Goal: Information Seeking & Learning: Learn about a topic

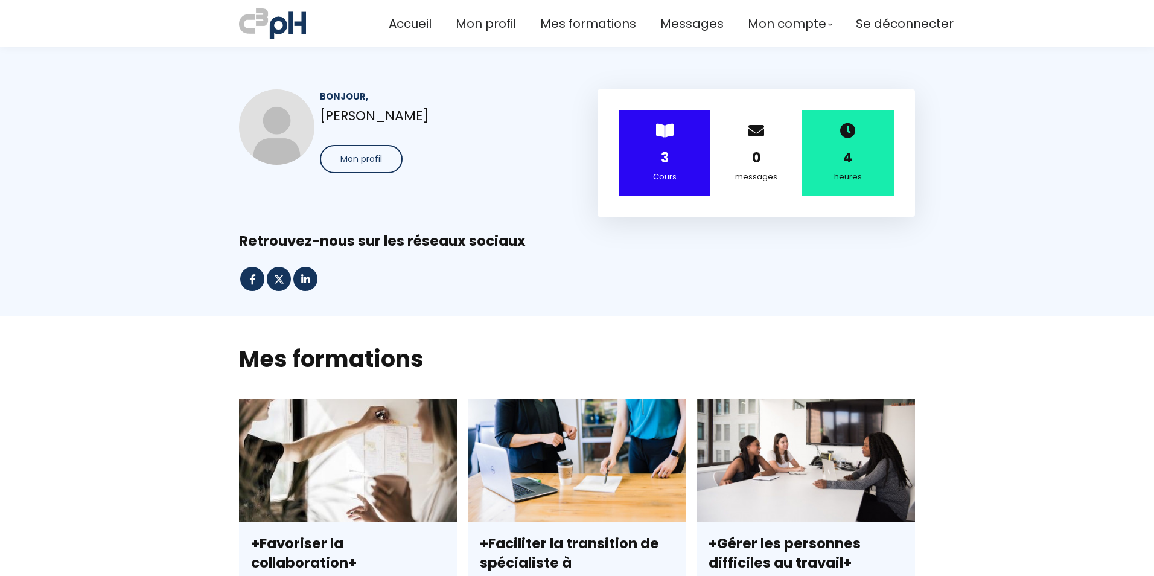
click at [661, 163] on strong "3" at bounding box center [665, 157] width 8 height 19
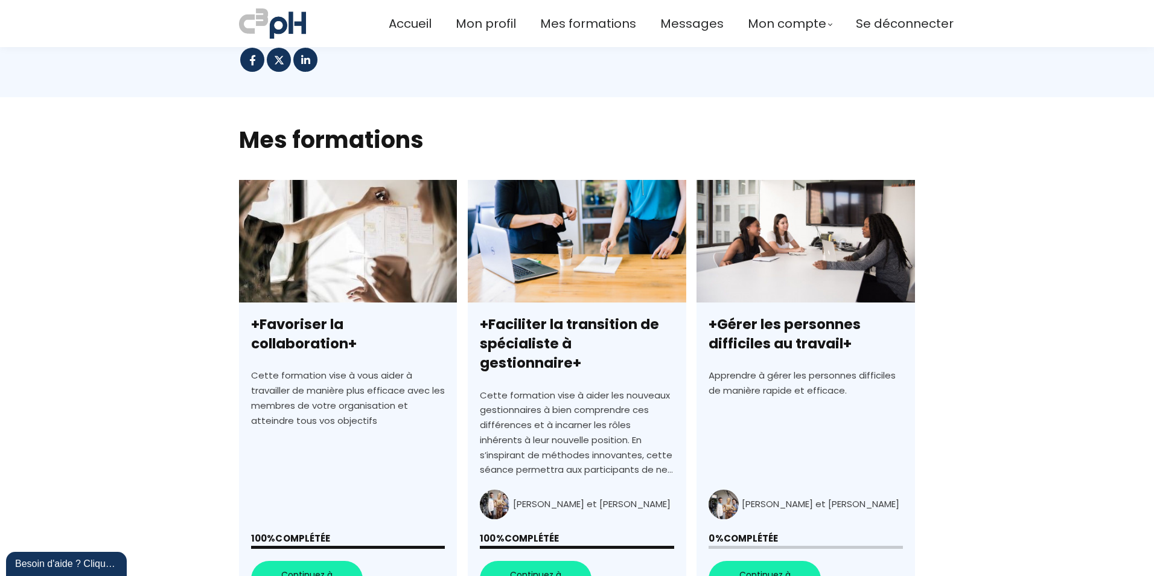
scroll to position [241, 0]
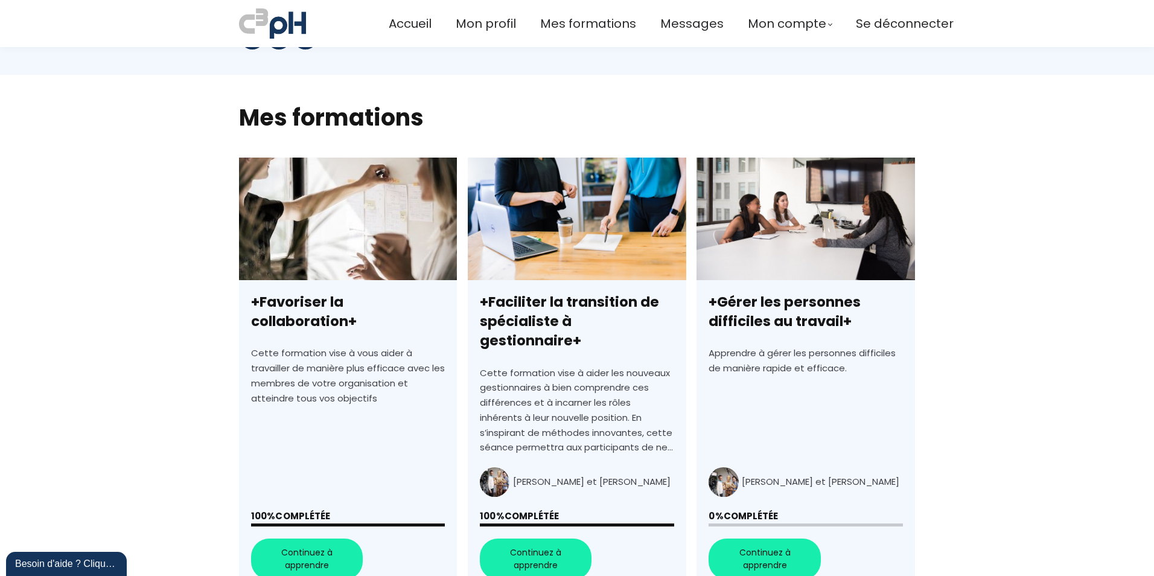
click at [769, 249] on link "+Gérer les personnes difficiles au travail+" at bounding box center [805, 375] width 218 height 434
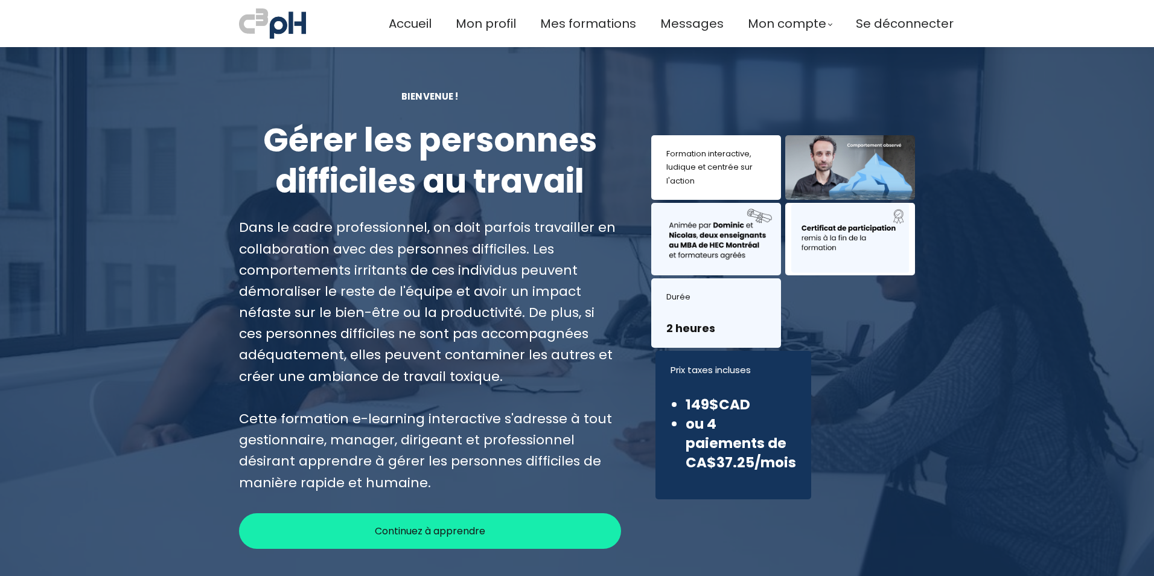
click at [433, 536] on span "Continuez à apprendre" at bounding box center [430, 530] width 110 height 15
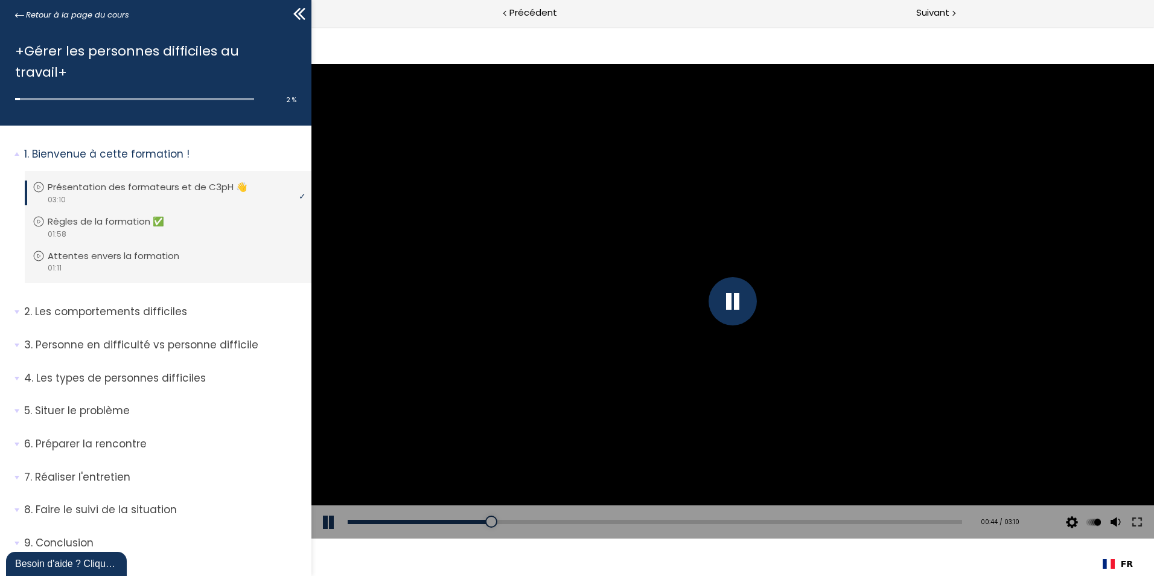
click at [728, 307] on div at bounding box center [732, 301] width 48 height 48
click at [331, 522] on button at bounding box center [329, 522] width 36 height 34
click at [522, 343] on div at bounding box center [732, 301] width 842 height 474
click at [803, 354] on div at bounding box center [732, 301] width 842 height 474
click at [730, 336] on div at bounding box center [732, 301] width 842 height 474
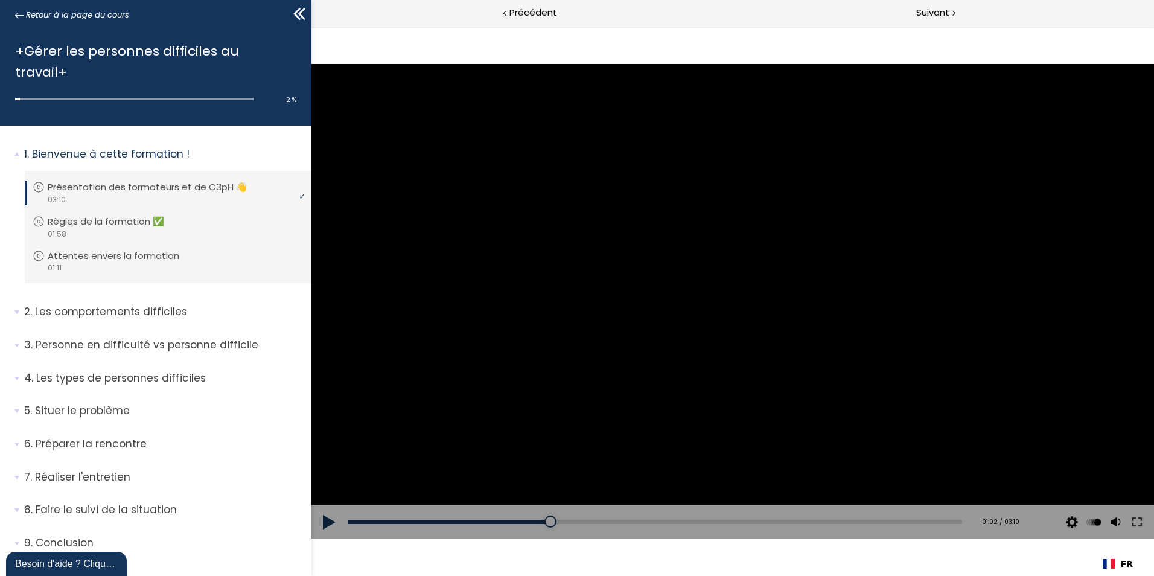
click at [710, 314] on div at bounding box center [732, 301] width 842 height 474
click at [1119, 524] on button at bounding box center [1115, 522] width 18 height 34
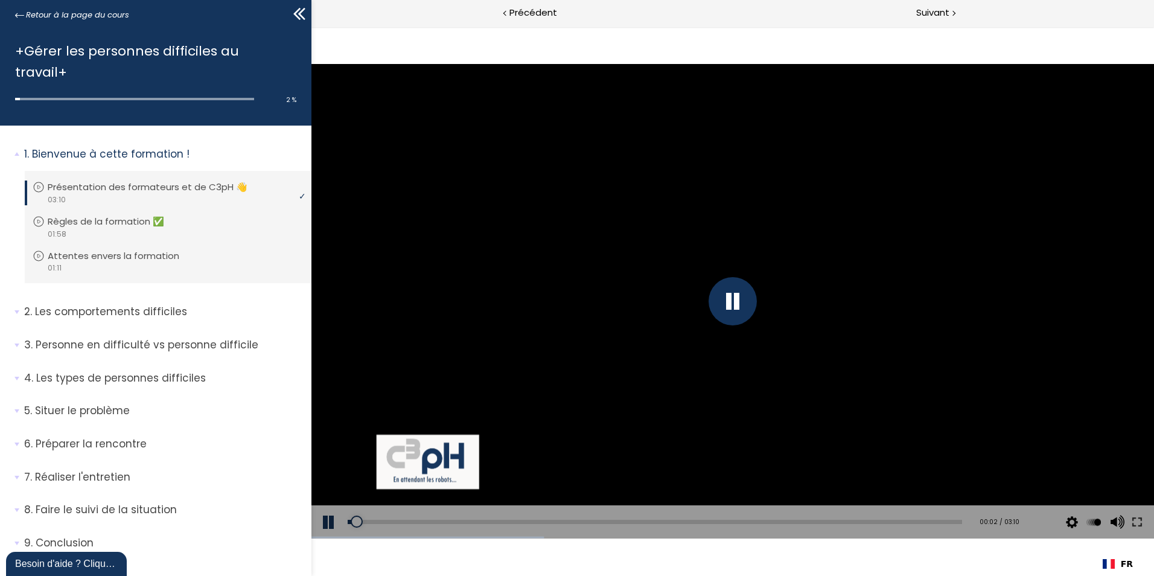
drag, startPoint x: 575, startPoint y: 526, endPoint x: 357, endPoint y: 533, distance: 218.0
click at [357, 533] on div "Add chapter 00:02" at bounding box center [655, 522] width 614 height 34
click at [814, 422] on div at bounding box center [732, 301] width 842 height 474
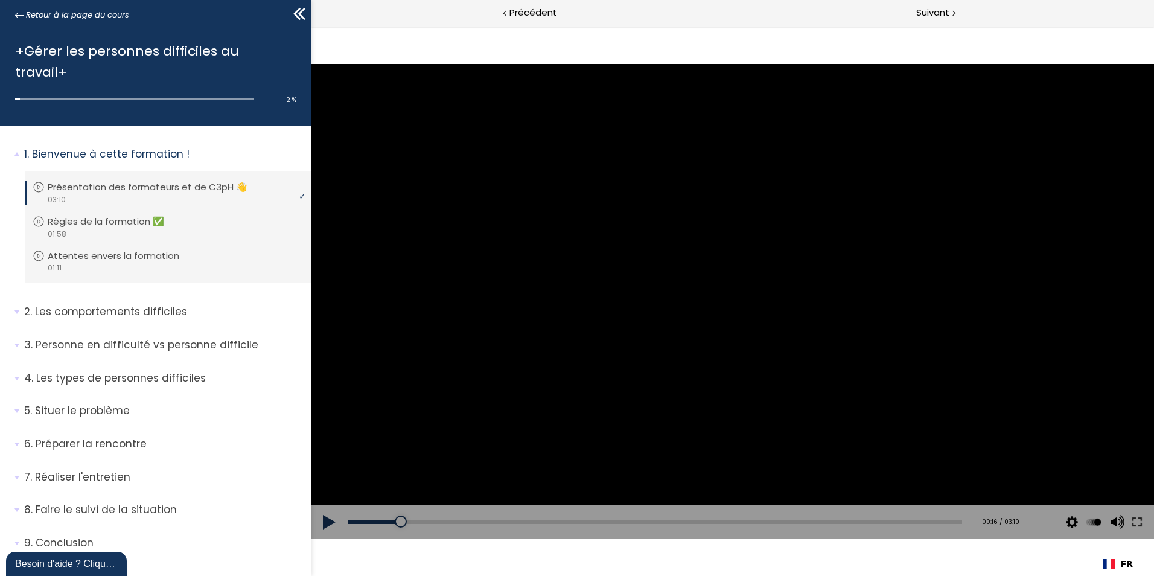
click at [661, 334] on div at bounding box center [732, 301] width 842 height 474
click at [682, 318] on div at bounding box center [732, 301] width 842 height 474
click at [727, 267] on div at bounding box center [732, 301] width 842 height 474
click at [727, 316] on div at bounding box center [732, 301] width 48 height 48
click at [725, 331] on div at bounding box center [732, 301] width 842 height 474
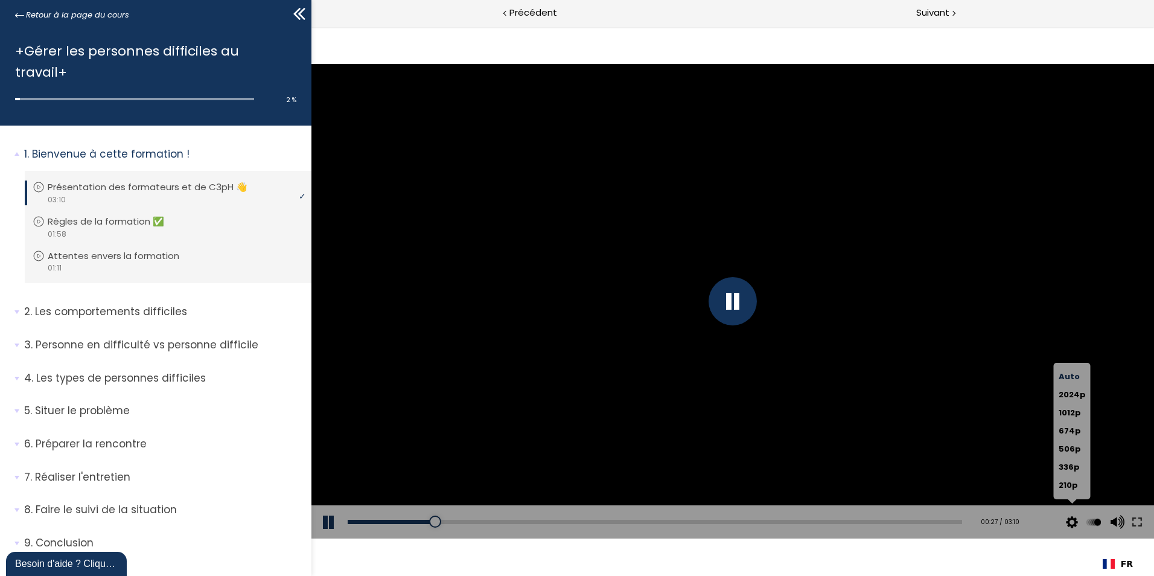
click at [1077, 522] on button at bounding box center [1072, 522] width 18 height 34
click at [1076, 393] on span "2024p" at bounding box center [1072, 394] width 27 height 11
click at [311, 27] on input "2024p" at bounding box center [311, 27] width 0 height 0
click at [879, 428] on div at bounding box center [732, 301] width 842 height 474
click at [1010, 278] on div at bounding box center [732, 301] width 842 height 474
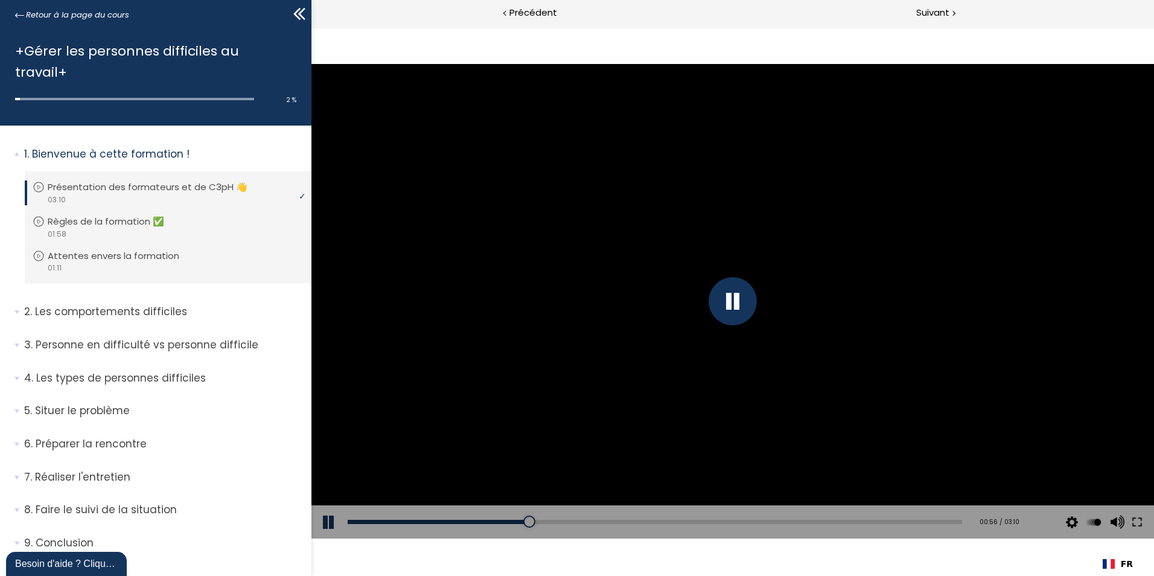
click at [926, 398] on div at bounding box center [732, 301] width 842 height 474
click at [748, 370] on div at bounding box center [732, 301] width 842 height 474
click at [782, 435] on div at bounding box center [732, 301] width 842 height 474
click at [1001, 208] on div at bounding box center [732, 301] width 842 height 474
click at [731, 338] on div at bounding box center [732, 301] width 842 height 474
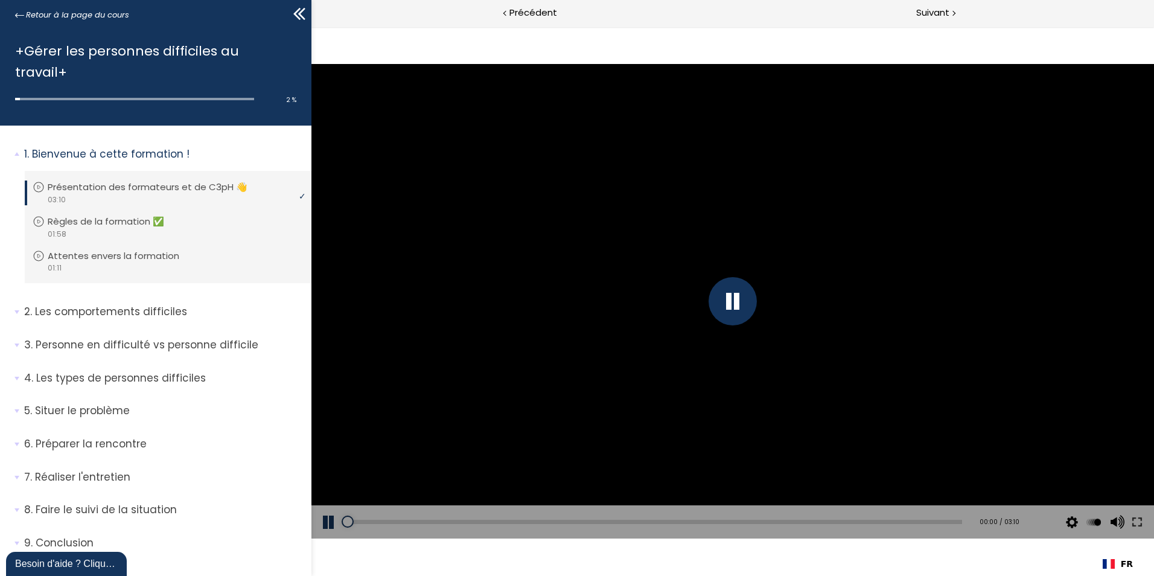
drag, startPoint x: 788, startPoint y: 521, endPoint x: 334, endPoint y: 543, distance: 454.3
click at [334, 543] on div "The video is loading... Click for sound @keyframes VOLUME_SMALL_WAVE_FLASH { 0%…" at bounding box center [732, 301] width 842 height 549
click at [658, 559] on div "The video is loading... Click for sound @keyframes VOLUME_SMALL_WAVE_FLASH { 0%…" at bounding box center [732, 301] width 842 height 549
click at [508, 365] on div at bounding box center [732, 301] width 842 height 474
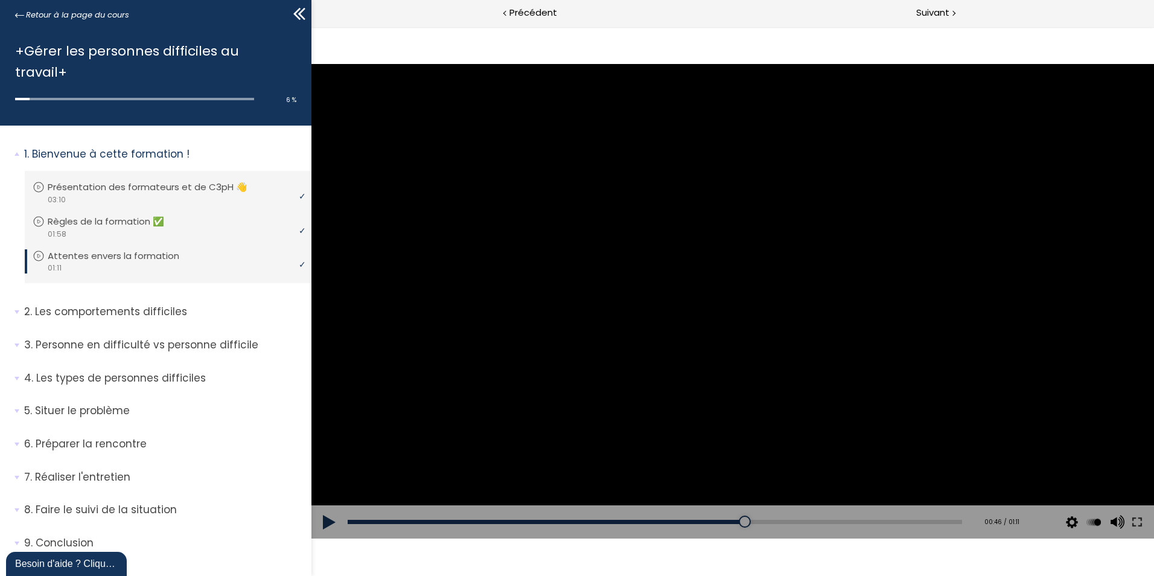
click at [515, 339] on div at bounding box center [732, 301] width 842 height 474
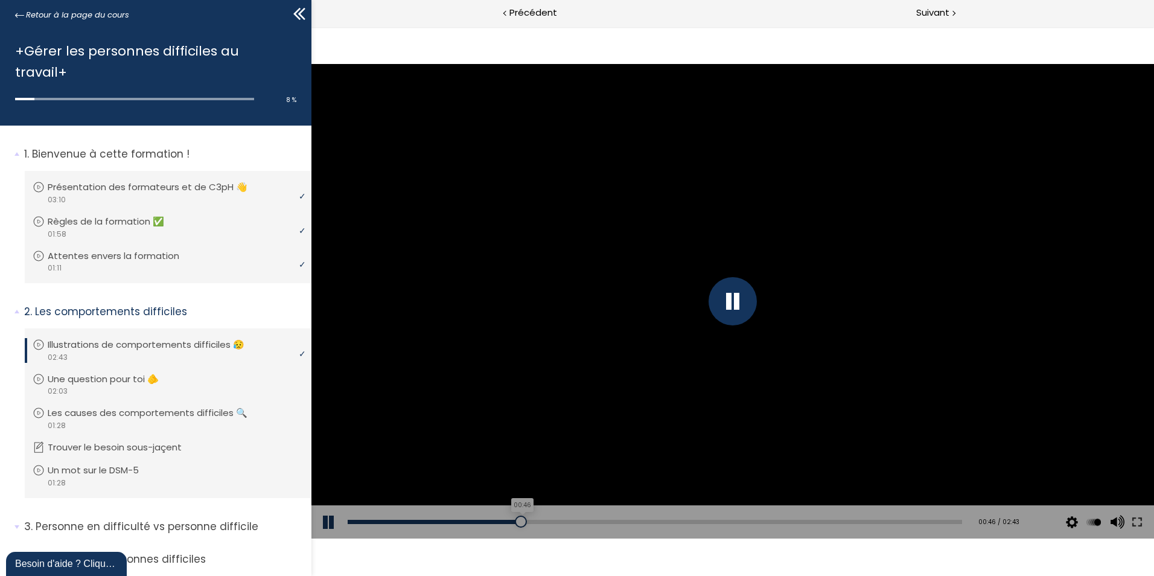
drag, startPoint x: 567, startPoint y: 523, endPoint x: 518, endPoint y: 520, distance: 49.0
click at [518, 520] on div "00:46" at bounding box center [655, 522] width 614 height 4
click at [479, 451] on div at bounding box center [732, 301] width 842 height 474
click at [544, 440] on div at bounding box center [732, 301] width 842 height 474
click at [823, 351] on div at bounding box center [732, 301] width 842 height 474
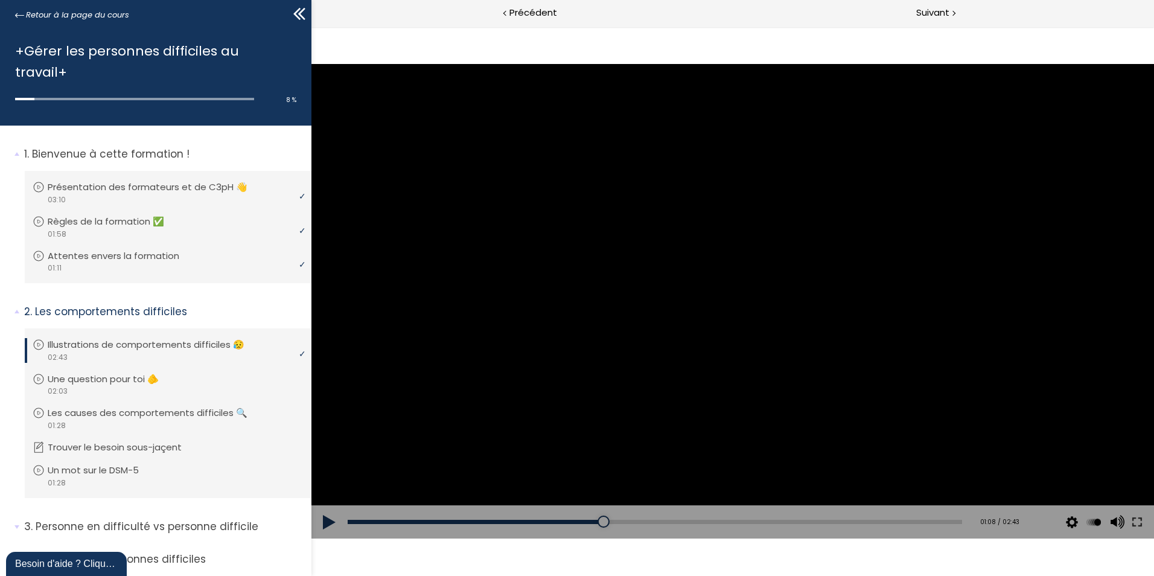
click at [823, 351] on div at bounding box center [732, 301] width 842 height 474
click at [845, 339] on div at bounding box center [732, 301] width 842 height 474
click at [898, 393] on div at bounding box center [732, 301] width 842 height 474
click at [898, 394] on div at bounding box center [732, 301] width 842 height 474
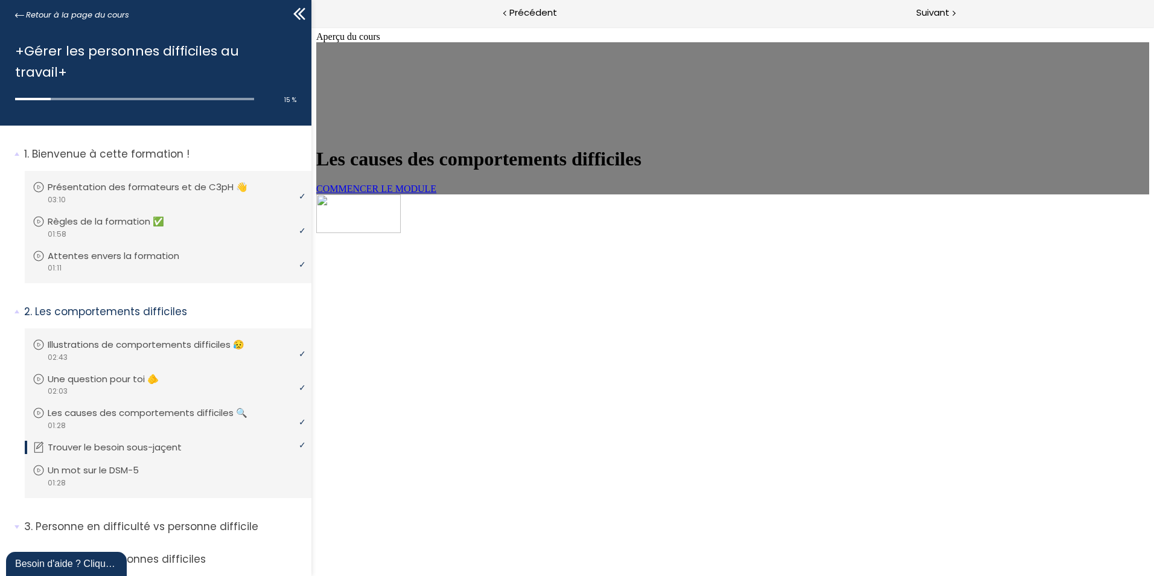
click at [436, 194] on link "COMMENCER LE MODULE" at bounding box center [376, 188] width 120 height 10
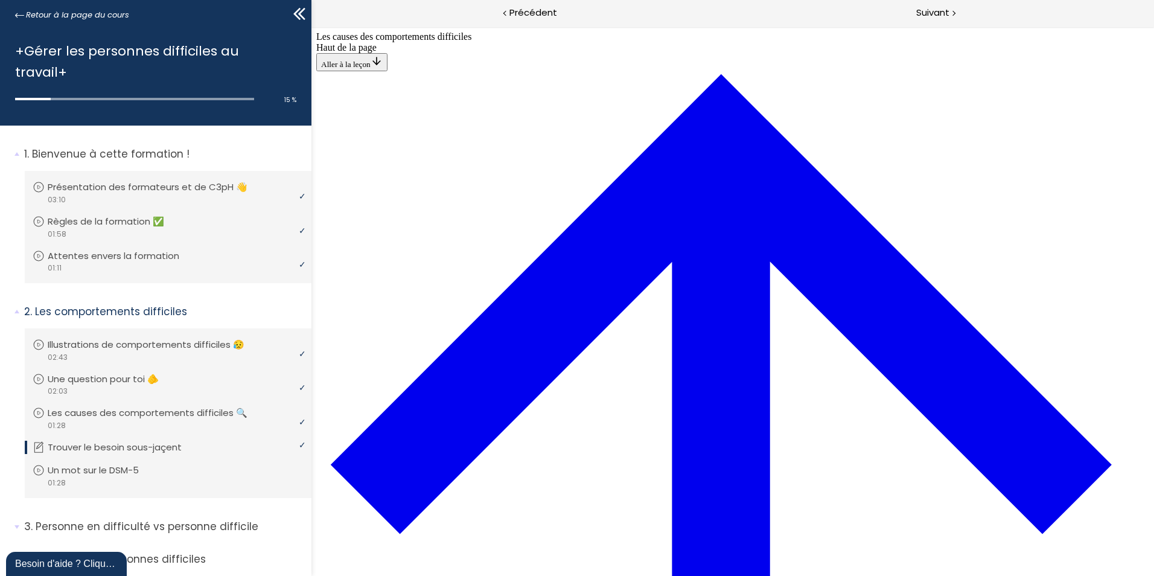
scroll to position [465, 0]
drag, startPoint x: 786, startPoint y: 374, endPoint x: 805, endPoint y: 530, distance: 157.5
drag, startPoint x: 805, startPoint y: 530, endPoint x: 760, endPoint y: 377, distance: 159.1
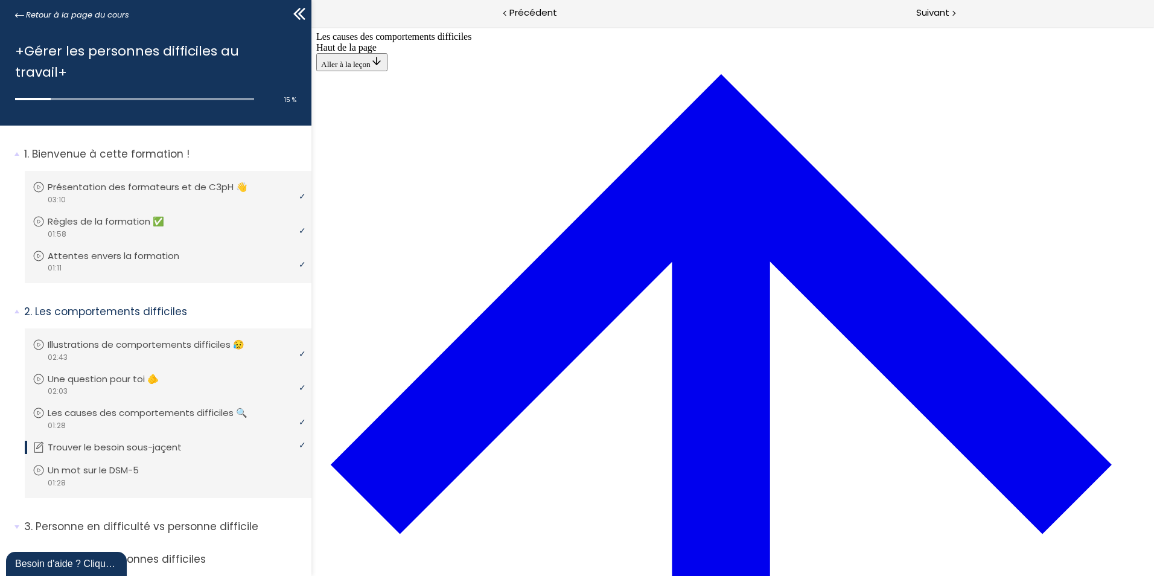
scroll to position [471, 0]
drag, startPoint x: 559, startPoint y: 547, endPoint x: 577, endPoint y: 384, distance: 163.9
drag, startPoint x: 572, startPoint y: 371, endPoint x: 795, endPoint y: 279, distance: 242.2
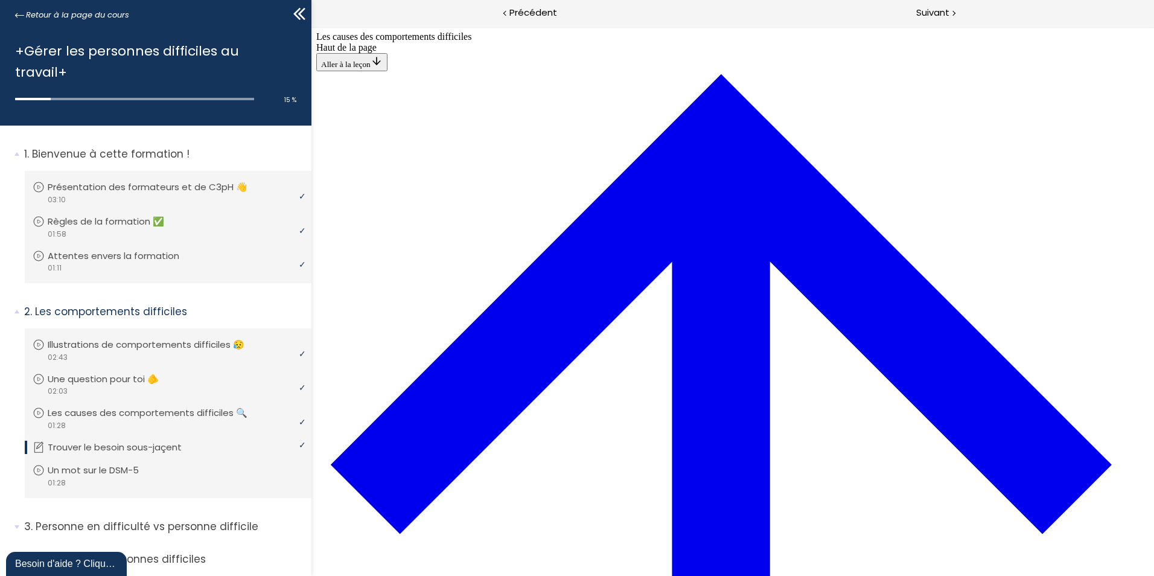
drag, startPoint x: 583, startPoint y: 296, endPoint x: 569, endPoint y: 297, distance: 13.9
drag, startPoint x: 573, startPoint y: 466, endPoint x: 550, endPoint y: 301, distance: 167.0
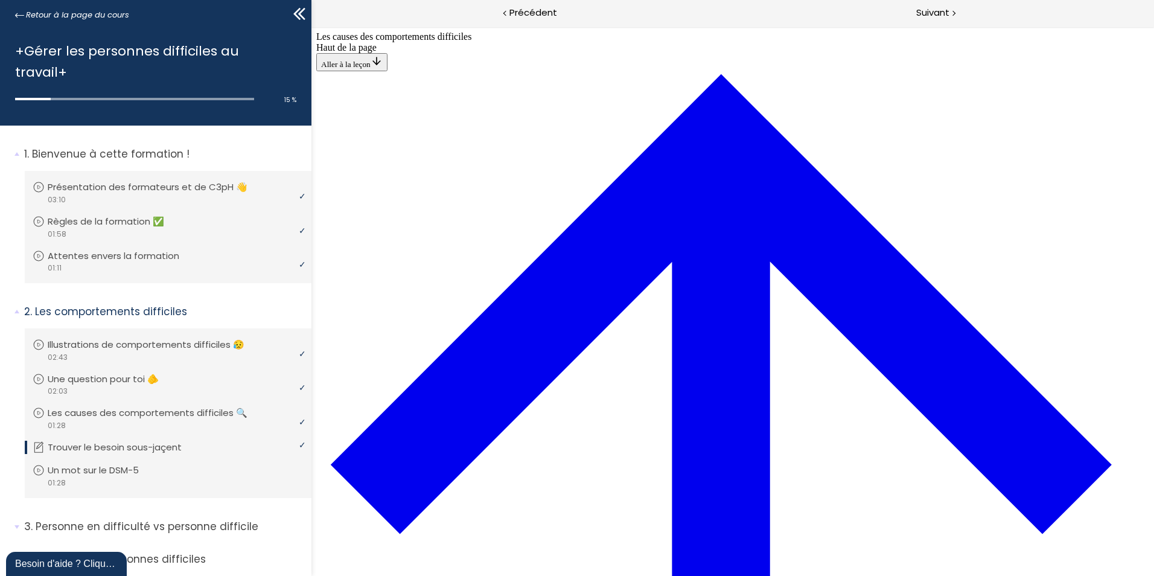
scroll to position [623, 0]
drag, startPoint x: 625, startPoint y: 296, endPoint x: 837, endPoint y: 237, distance: 220.3
drag, startPoint x: 683, startPoint y: 217, endPoint x: 581, endPoint y: 454, distance: 257.4
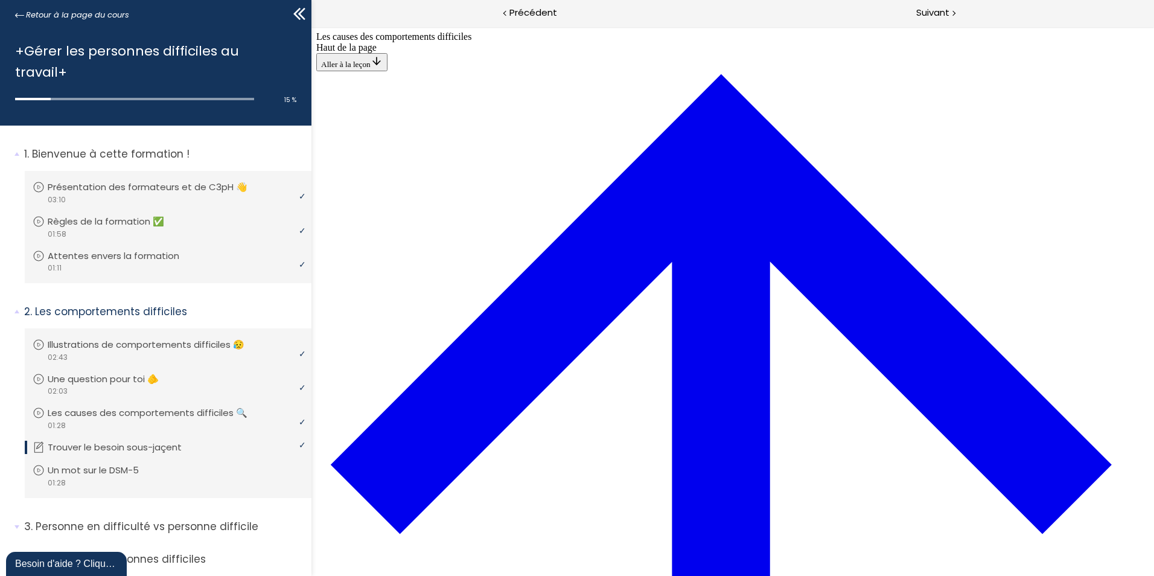
drag, startPoint x: 634, startPoint y: 215, endPoint x: 570, endPoint y: 214, distance: 64.0
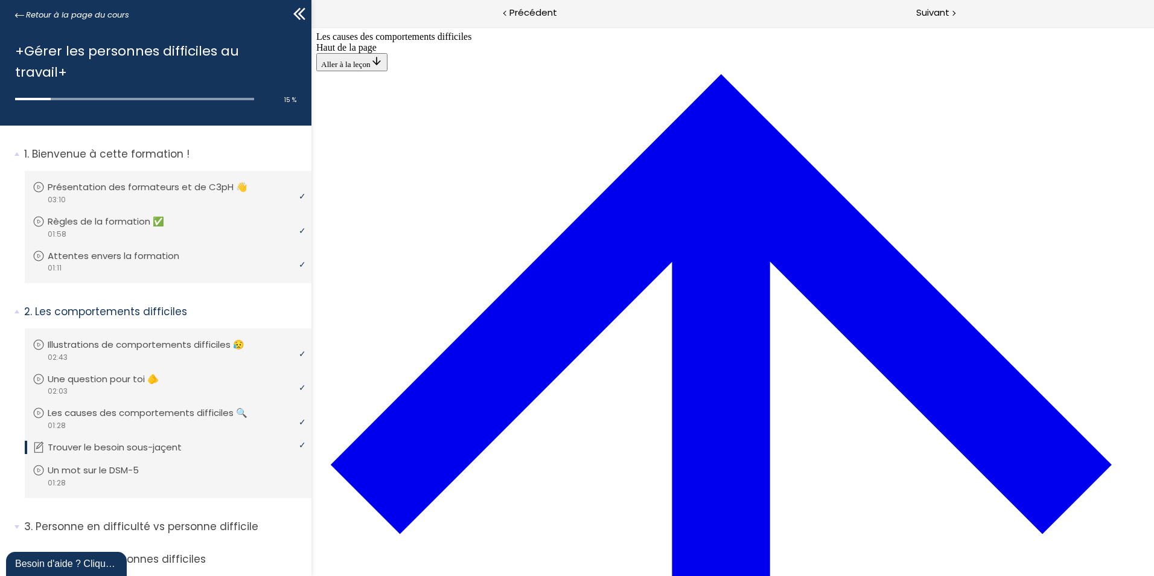
drag, startPoint x: 792, startPoint y: 233, endPoint x: 873, endPoint y: 238, distance: 81.6
drag, startPoint x: 873, startPoint y: 238, endPoint x: 847, endPoint y: 224, distance: 29.4
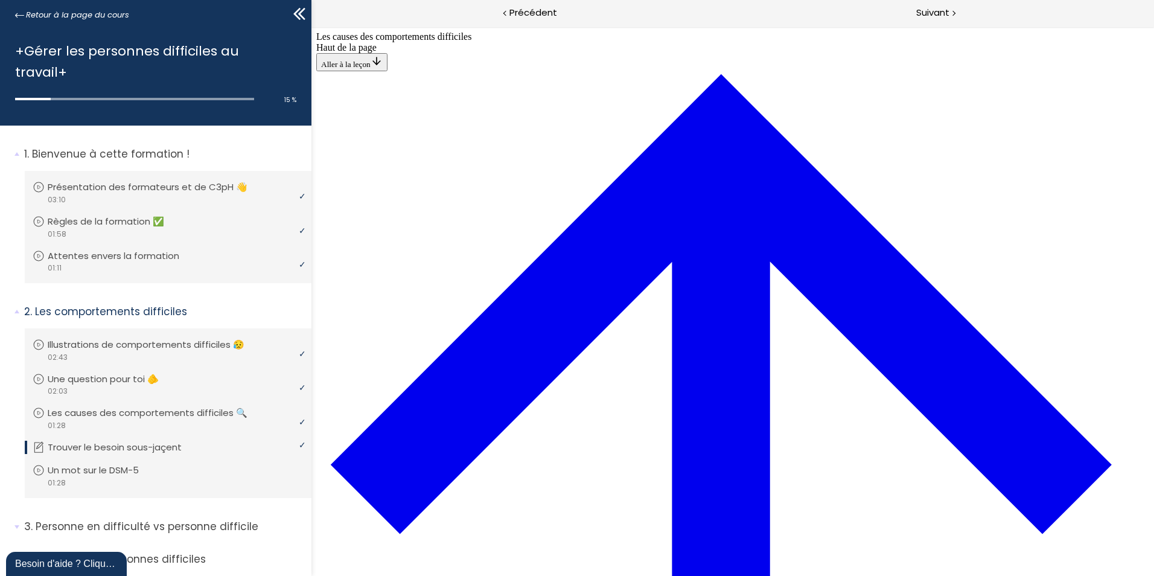
drag, startPoint x: 577, startPoint y: 228, endPoint x: 586, endPoint y: 103, distance: 124.6
drag, startPoint x: 575, startPoint y: 387, endPoint x: 613, endPoint y: 223, distance: 168.6
drag, startPoint x: 573, startPoint y: 390, endPoint x: 614, endPoint y: 390, distance: 41.0
drag, startPoint x: 599, startPoint y: 66, endPoint x: 633, endPoint y: 280, distance: 216.9
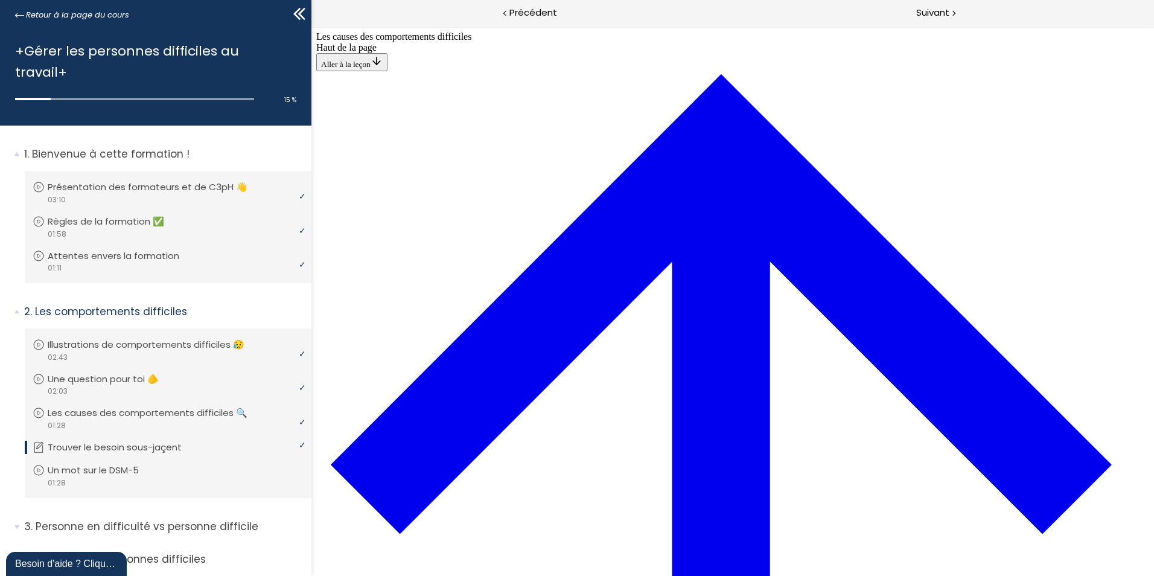
drag, startPoint x: 599, startPoint y: 74, endPoint x: 631, endPoint y: 171, distance: 102.7
drag, startPoint x: 609, startPoint y: 69, endPoint x: 646, endPoint y: 66, distance: 36.9
drag, startPoint x: 597, startPoint y: 333, endPoint x: 625, endPoint y: 332, distance: 27.8
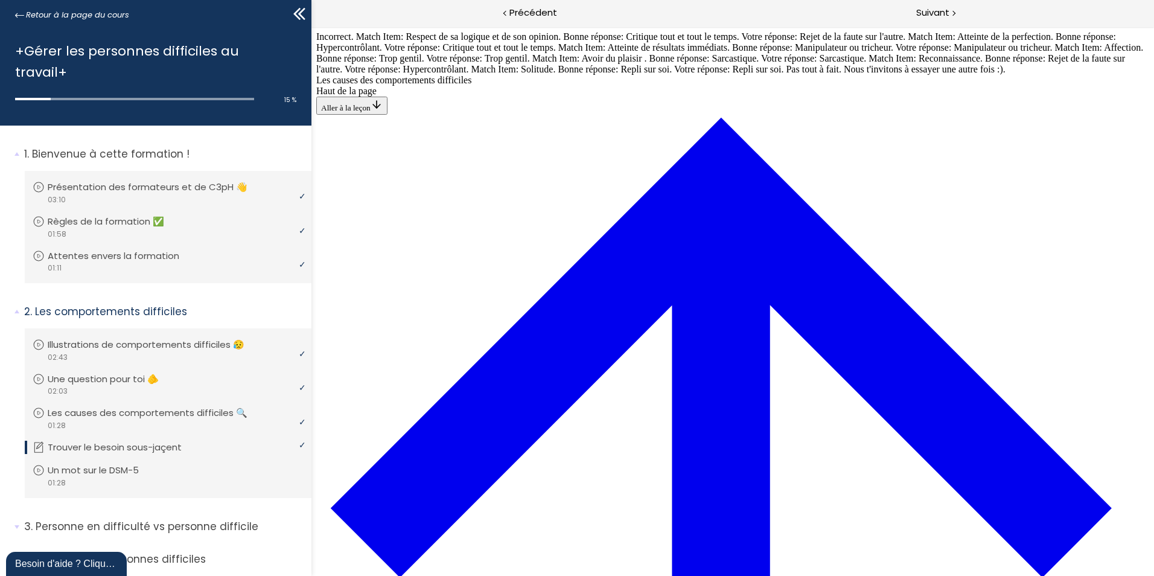
scroll to position [555, 0]
drag, startPoint x: 667, startPoint y: 385, endPoint x: 622, endPoint y: 389, distance: 45.5
drag, startPoint x: 622, startPoint y: 389, endPoint x: 554, endPoint y: 393, distance: 68.3
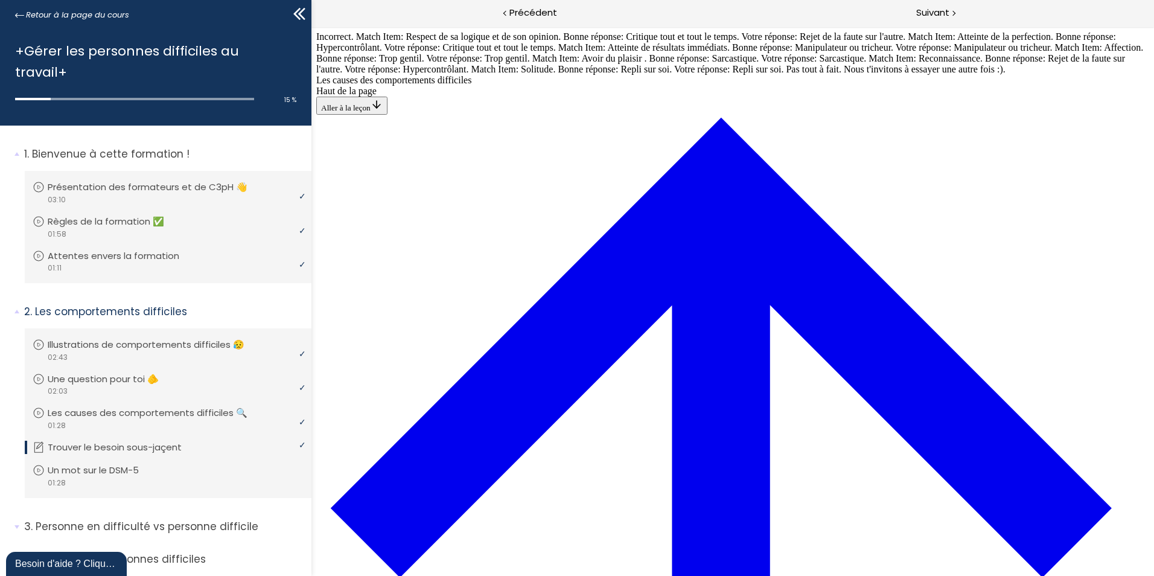
scroll to position [676, 0]
drag, startPoint x: 572, startPoint y: 459, endPoint x: 599, endPoint y: 182, distance: 278.3
drag, startPoint x: 585, startPoint y: 460, endPoint x: 636, endPoint y: 351, distance: 121.2
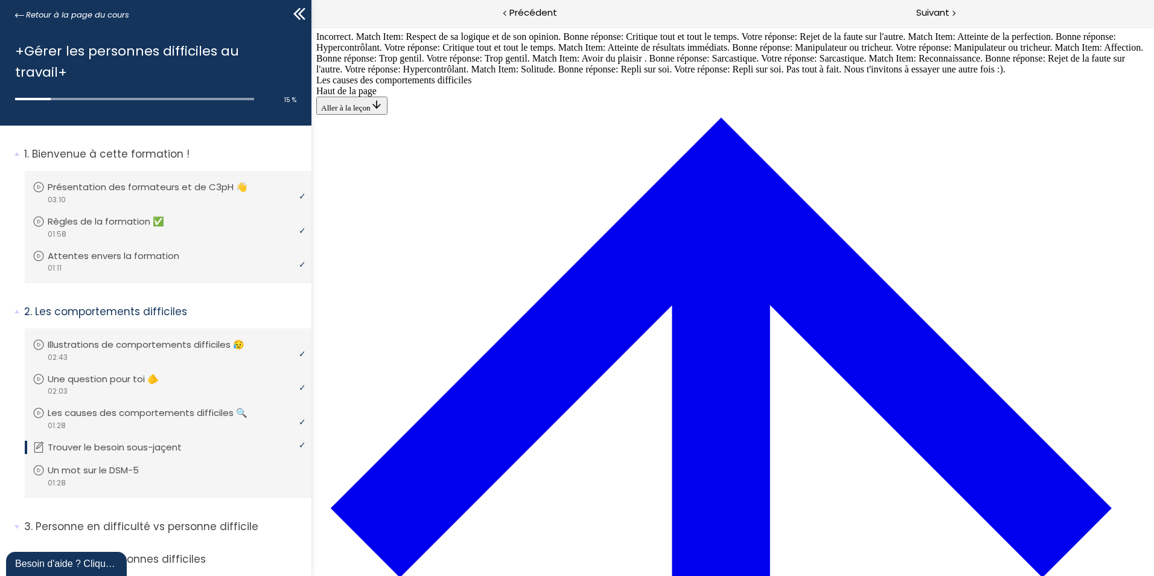
drag, startPoint x: 576, startPoint y: 406, endPoint x: 622, endPoint y: 408, distance: 45.3
drag, startPoint x: 584, startPoint y: 515, endPoint x: 617, endPoint y: 517, distance: 33.2
drag, startPoint x: 585, startPoint y: 468, endPoint x: 631, endPoint y: 253, distance: 219.6
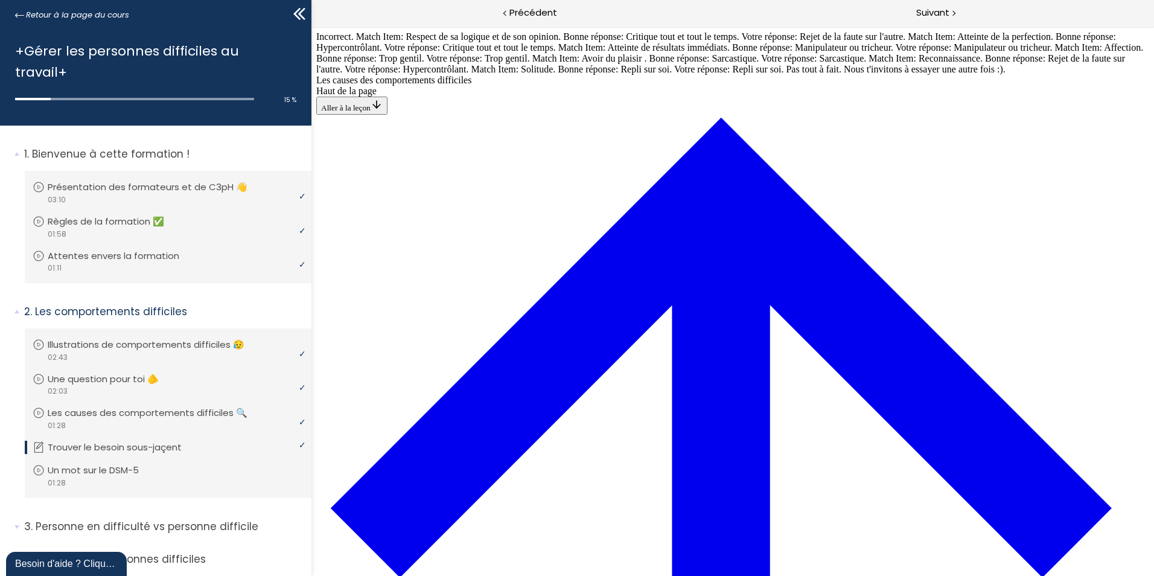
drag, startPoint x: 599, startPoint y: 298, endPoint x: 631, endPoint y: 295, distance: 32.2
drag, startPoint x: 643, startPoint y: 457, endPoint x: 674, endPoint y: 458, distance: 31.4
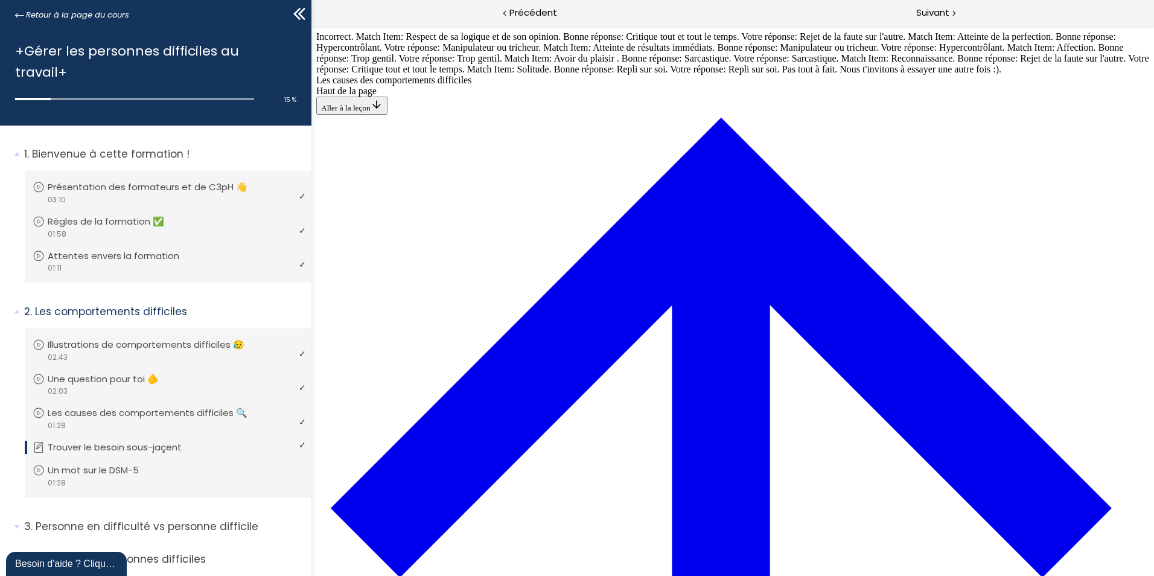
scroll to position [639, 0]
drag, startPoint x: 614, startPoint y: 183, endPoint x: 643, endPoint y: 462, distance: 280.9
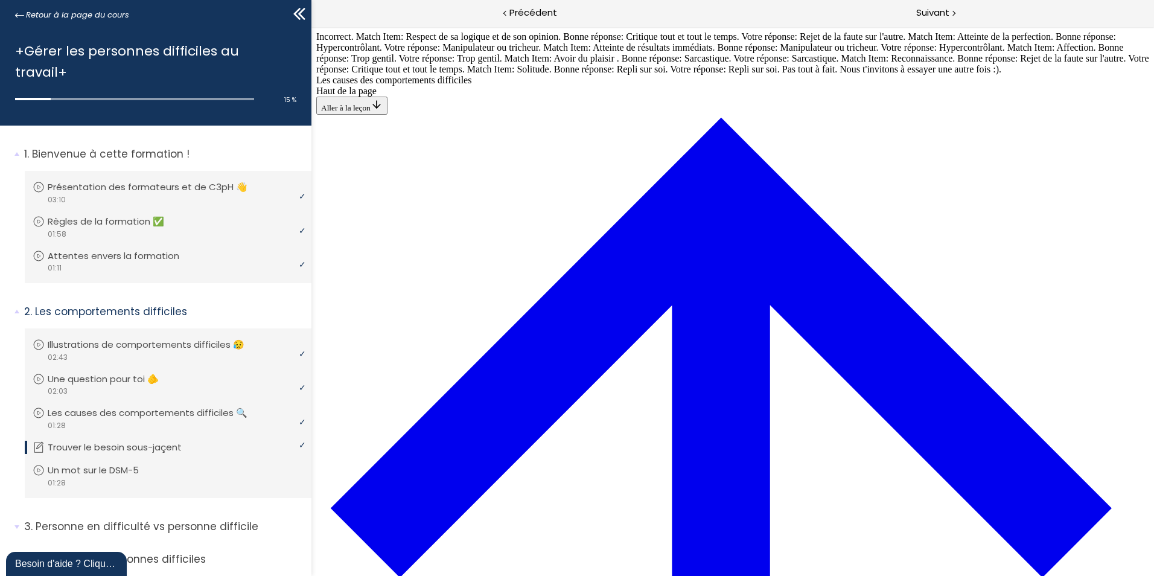
drag, startPoint x: 611, startPoint y: 497, endPoint x: 643, endPoint y: 275, distance: 223.8
drag, startPoint x: 604, startPoint y: 180, endPoint x: 635, endPoint y: 234, distance: 62.4
drag, startPoint x: 594, startPoint y: 392, endPoint x: 625, endPoint y: 336, distance: 64.0
drag, startPoint x: 584, startPoint y: 396, endPoint x: 621, endPoint y: 393, distance: 37.5
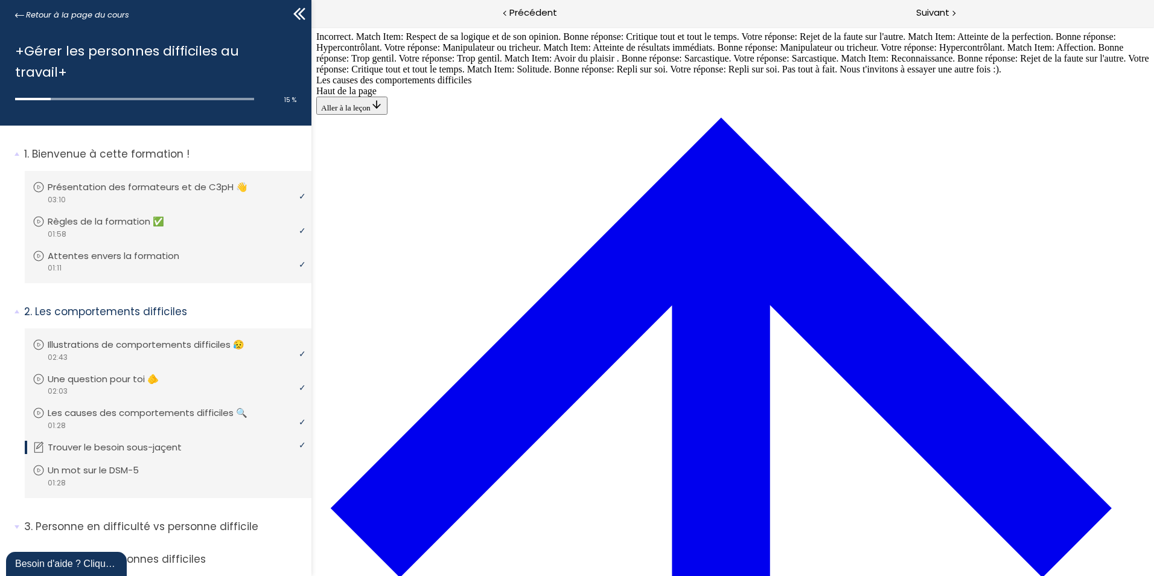
drag, startPoint x: 606, startPoint y: 451, endPoint x: 614, endPoint y: 180, distance: 271.1
drag, startPoint x: 575, startPoint y: 503, endPoint x: 600, endPoint y: 503, distance: 25.3
drag, startPoint x: 646, startPoint y: 451, endPoint x: 695, endPoint y: 446, distance: 49.1
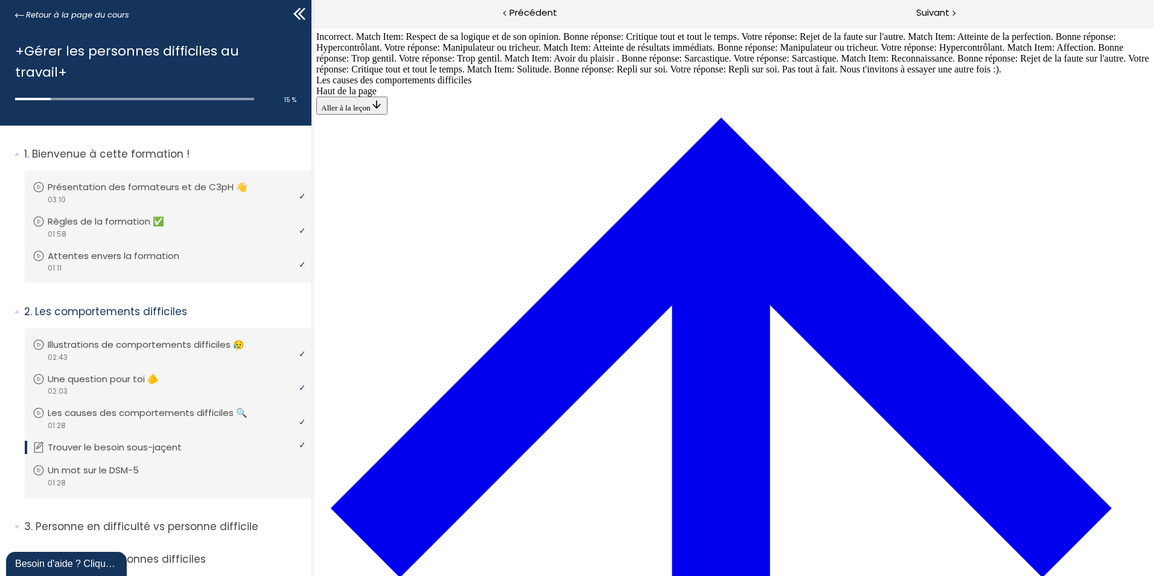
drag, startPoint x: 649, startPoint y: 505, endPoint x: 680, endPoint y: 503, distance: 31.4
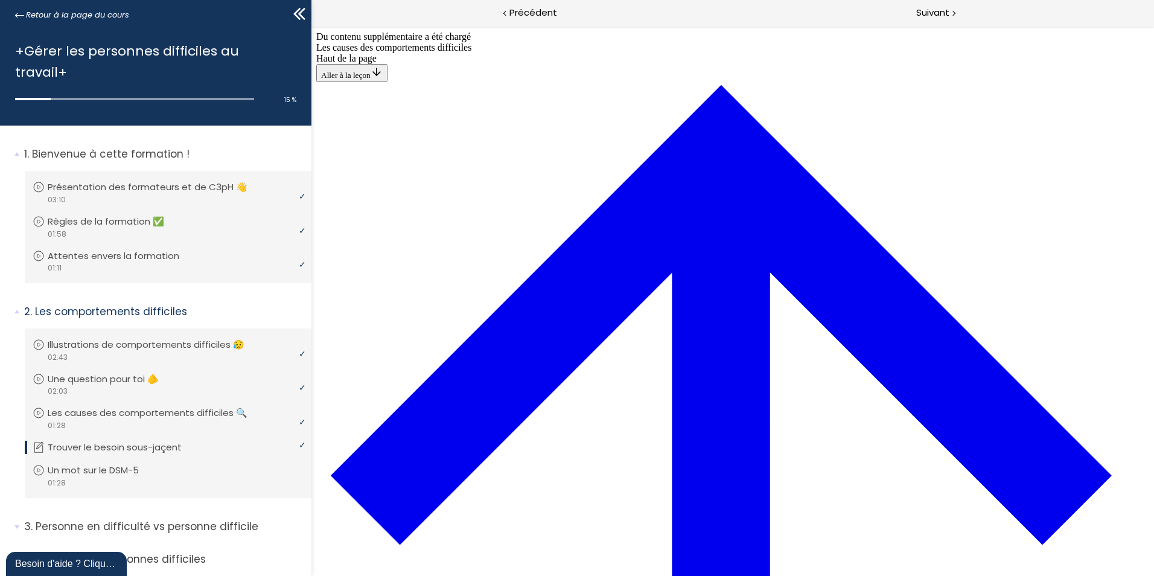
scroll to position [0, 0]
click at [952, 11] on div at bounding box center [953, 12] width 4 height 15
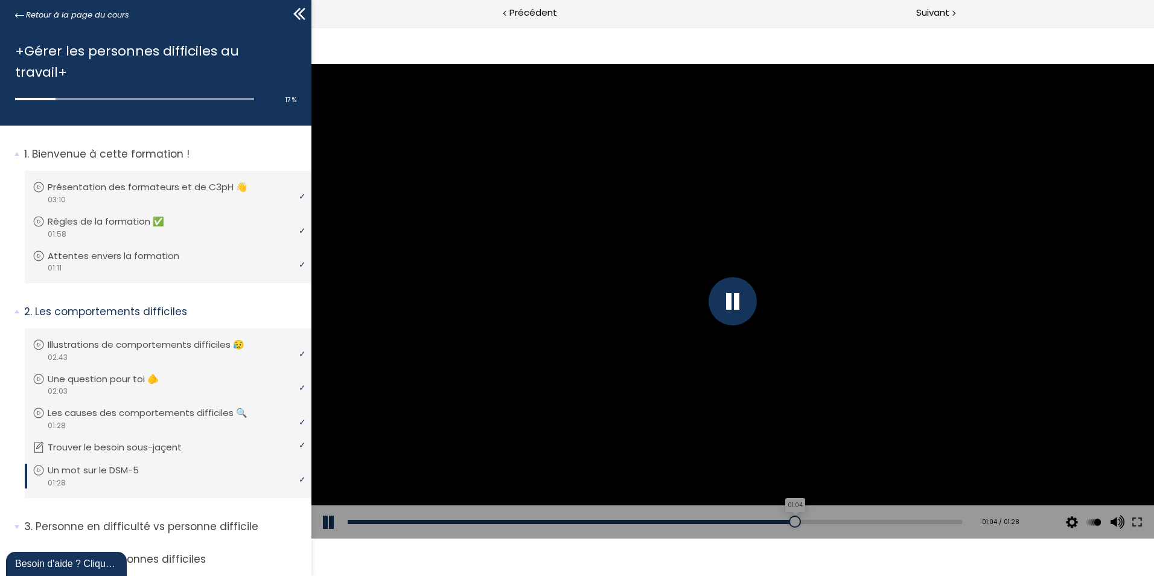
drag, startPoint x: 809, startPoint y: 521, endPoint x: 780, endPoint y: 517, distance: 28.8
click at [780, 520] on div "01:04" at bounding box center [655, 522] width 614 height 4
click at [540, 445] on div at bounding box center [732, 301] width 842 height 474
click at [690, 366] on div at bounding box center [732, 301] width 842 height 474
drag, startPoint x: 794, startPoint y: 516, endPoint x: 746, endPoint y: 524, distance: 49.0
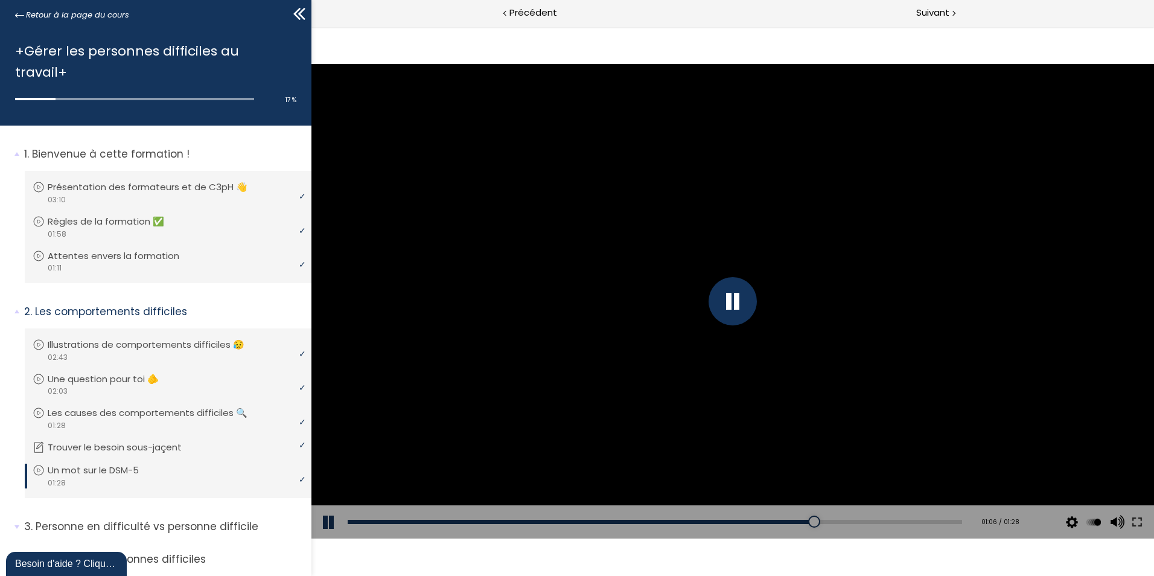
click at [746, 524] on div "Add chapter 00:59" at bounding box center [655, 522] width 614 height 34
drag, startPoint x: 804, startPoint y: 521, endPoint x: 754, endPoint y: 521, distance: 49.5
click at [754, 521] on div "00:59" at bounding box center [655, 522] width 614 height 4
drag, startPoint x: 739, startPoint y: 522, endPoint x: 731, endPoint y: 521, distance: 8.5
click at [731, 521] on div at bounding box center [737, 521] width 12 height 12
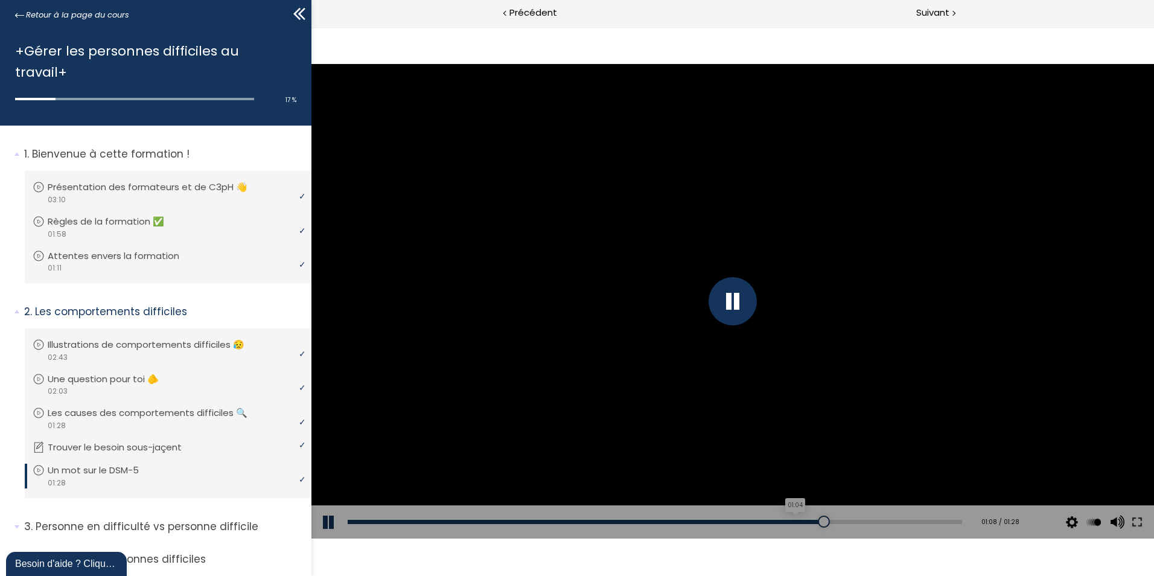
drag, startPoint x: 805, startPoint y: 517, endPoint x: 788, endPoint y: 519, distance: 17.7
click at [788, 519] on div "Add chapter 01:04" at bounding box center [655, 522] width 614 height 34
drag, startPoint x: 816, startPoint y: 521, endPoint x: 756, endPoint y: 522, distance: 60.4
click at [756, 522] on div "00:59" at bounding box center [655, 522] width 614 height 4
click at [635, 459] on div at bounding box center [732, 301] width 842 height 474
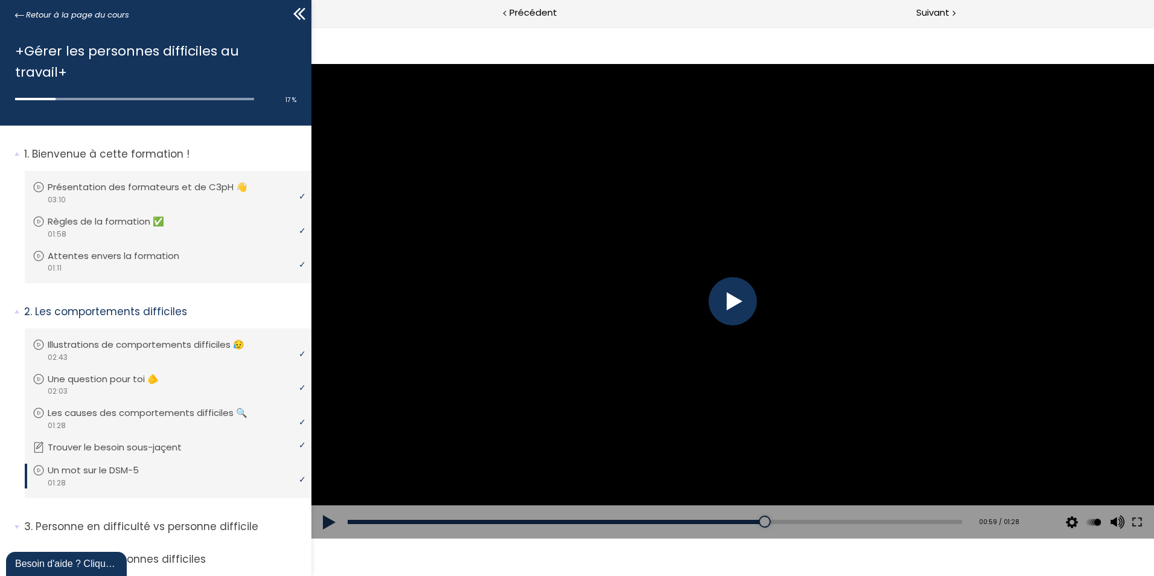
click at [333, 516] on button at bounding box center [329, 522] width 36 height 34
click at [328, 521] on button at bounding box center [329, 522] width 36 height 34
drag, startPoint x: 427, startPoint y: 521, endPoint x: 419, endPoint y: 521, distance: 7.8
click at [419, 521] on div at bounding box center [421, 521] width 12 height 12
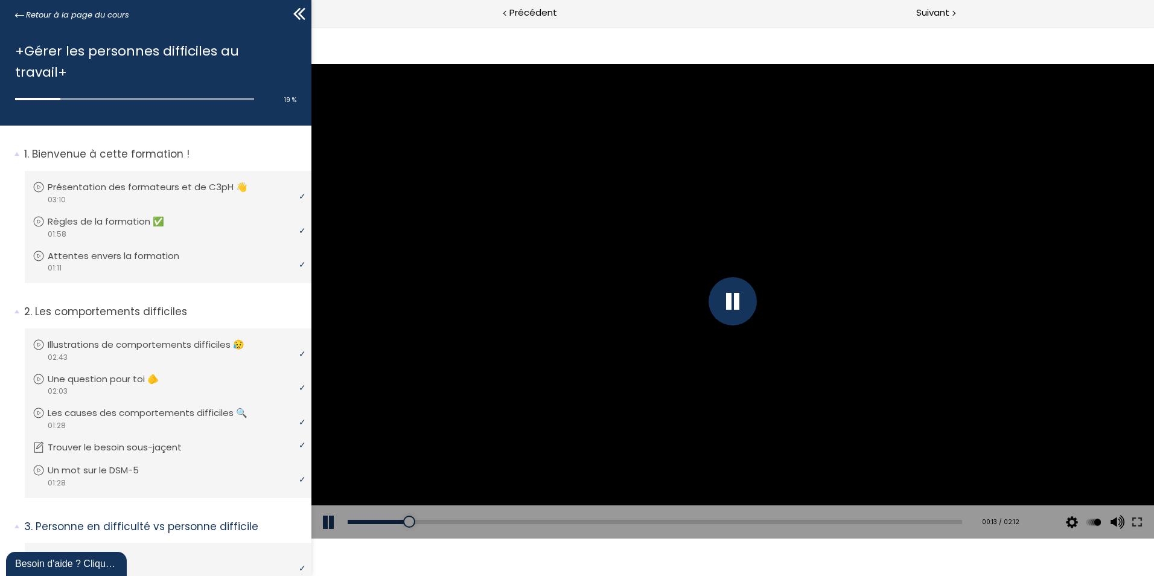
drag, startPoint x: 425, startPoint y: 520, endPoint x: 404, endPoint y: 513, distance: 22.9
click at [406, 517] on div at bounding box center [409, 521] width 12 height 12
click at [384, 459] on div at bounding box center [732, 301] width 842 height 474
click at [385, 459] on div at bounding box center [732, 301] width 842 height 474
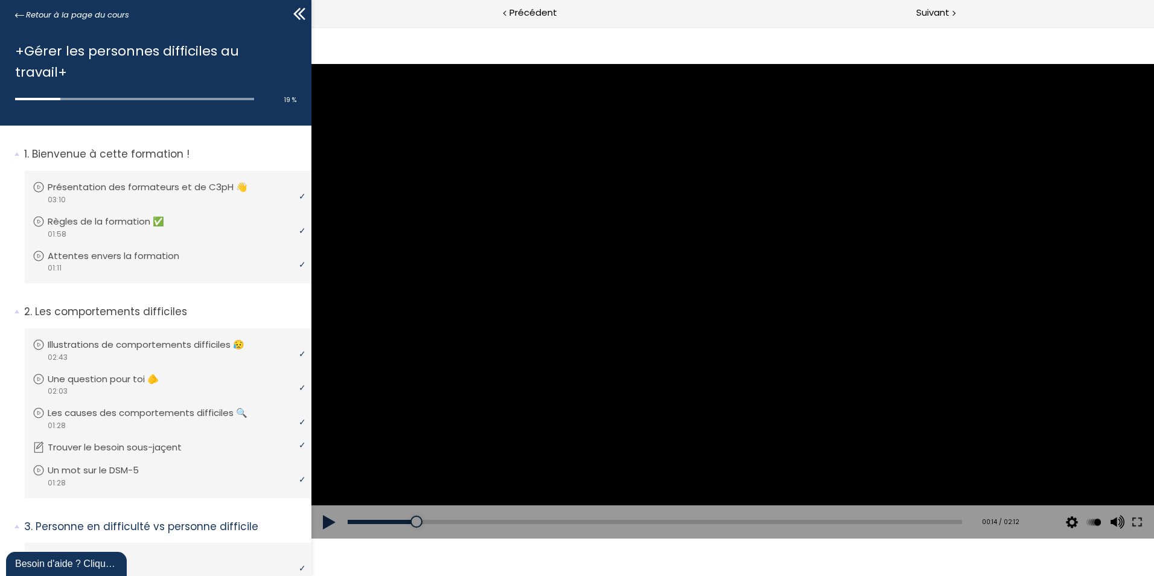
click at [387, 457] on div at bounding box center [732, 301] width 842 height 474
click at [745, 439] on div at bounding box center [732, 301] width 842 height 474
click at [817, 444] on div at bounding box center [732, 301] width 842 height 474
click at [798, 471] on div at bounding box center [732, 301] width 842 height 474
click at [513, 522] on div at bounding box center [515, 521] width 12 height 12
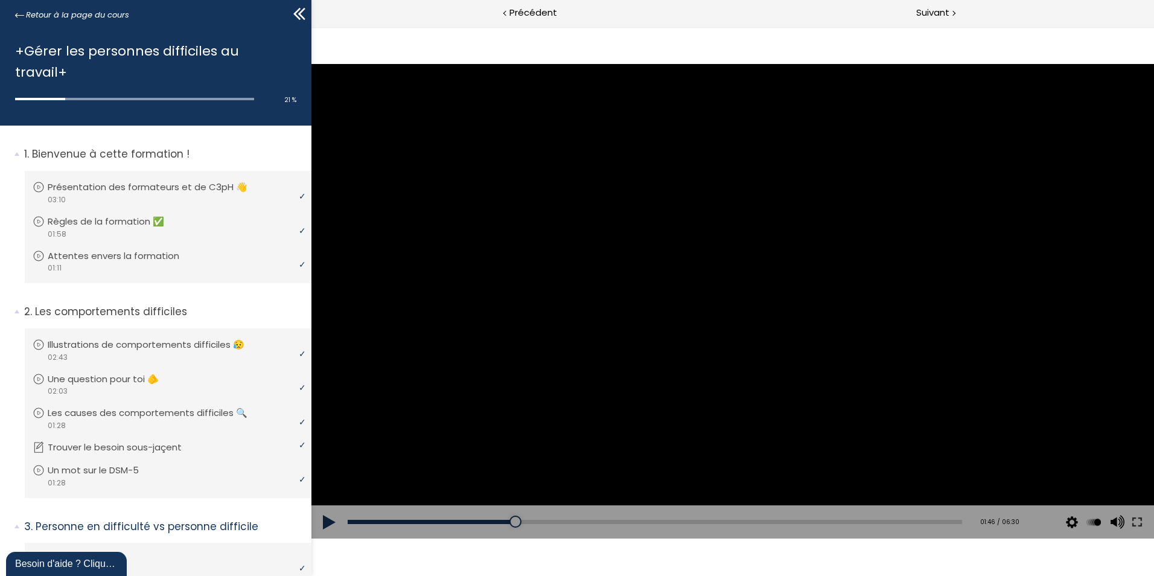
click at [657, 530] on div "Add chapter 01:46" at bounding box center [655, 522] width 614 height 34
click at [665, 489] on div at bounding box center [732, 301] width 842 height 474
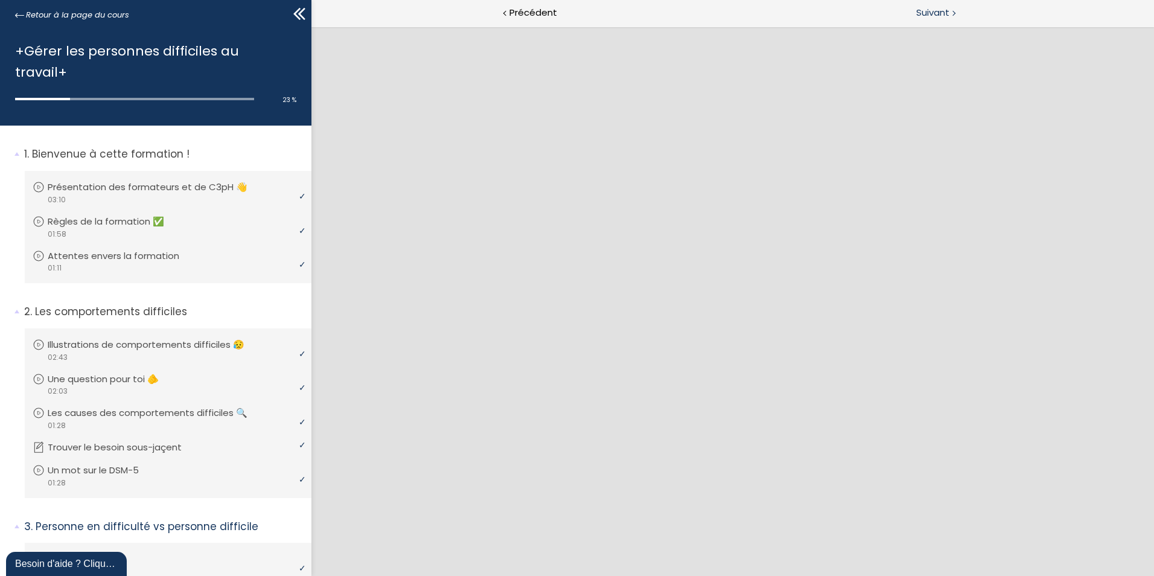
click at [932, 16] on span "Suivant" at bounding box center [932, 12] width 33 height 15
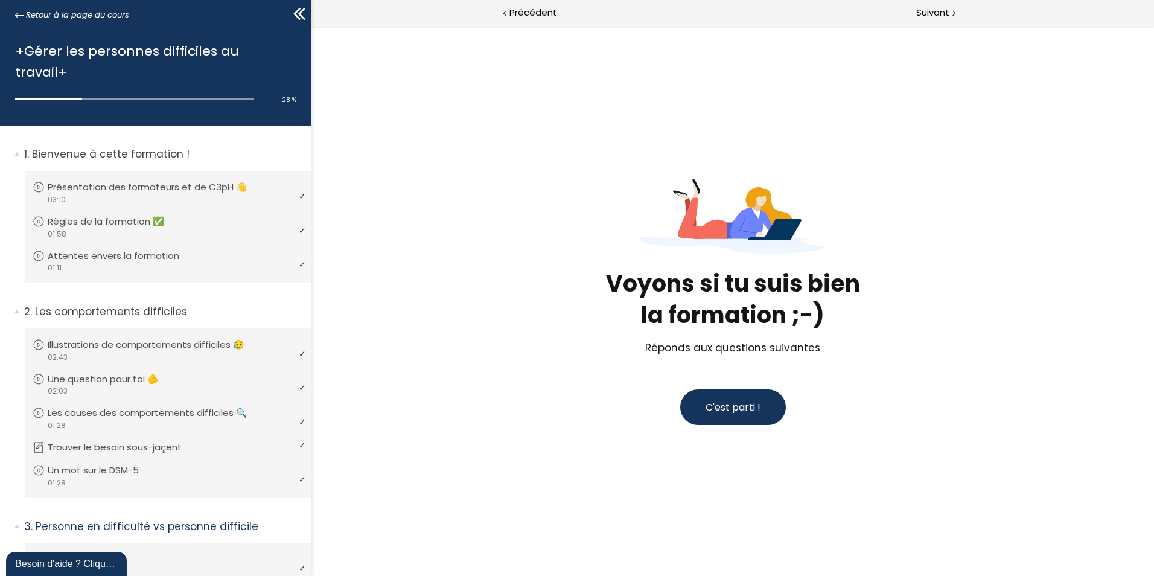
click at [744, 398] on button "C'est parti !" at bounding box center [733, 407] width 106 height 36
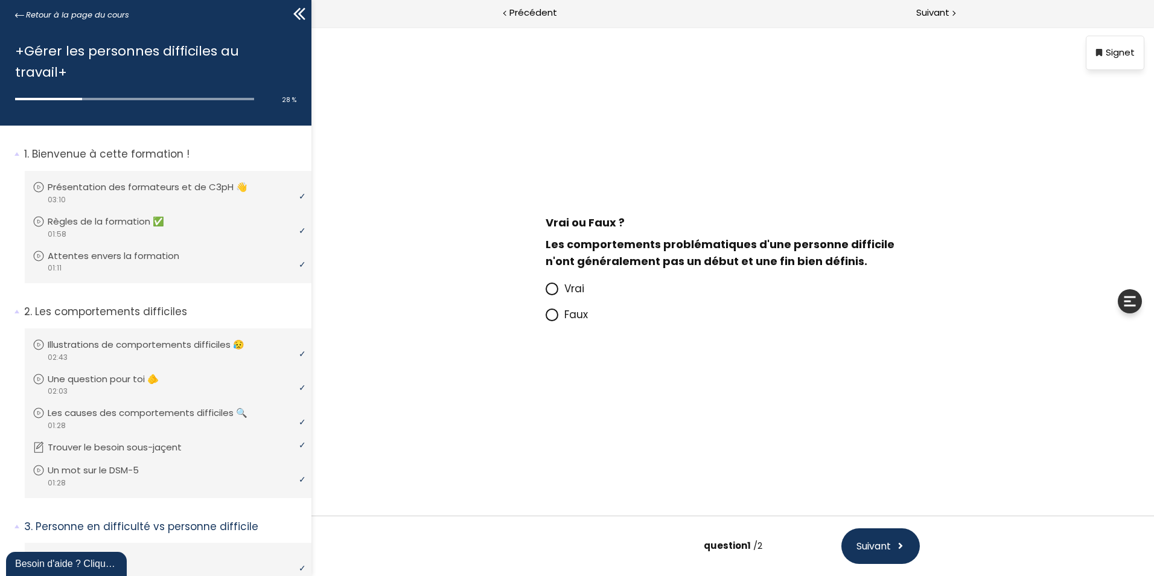
click at [570, 285] on span "Vrai" at bounding box center [574, 288] width 20 height 14
click at [546, 292] on input "Vrai" at bounding box center [546, 292] width 0 height 0
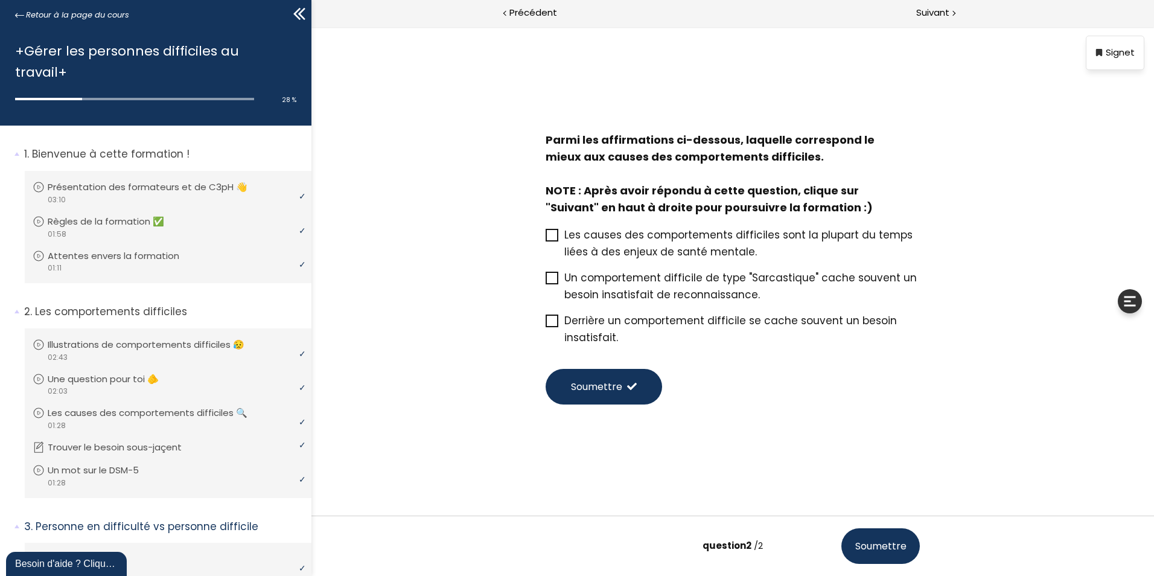
click at [576, 319] on span "Derrière un comportement difficile se cache souvent un besoin insatisfait." at bounding box center [730, 328] width 333 height 31
click at [546, 324] on input "Derrière un comportement difficile se cache souvent un besoin insatisfait." at bounding box center [546, 324] width 0 height 0
click at [610, 380] on span "Soumettre" at bounding box center [596, 386] width 51 height 15
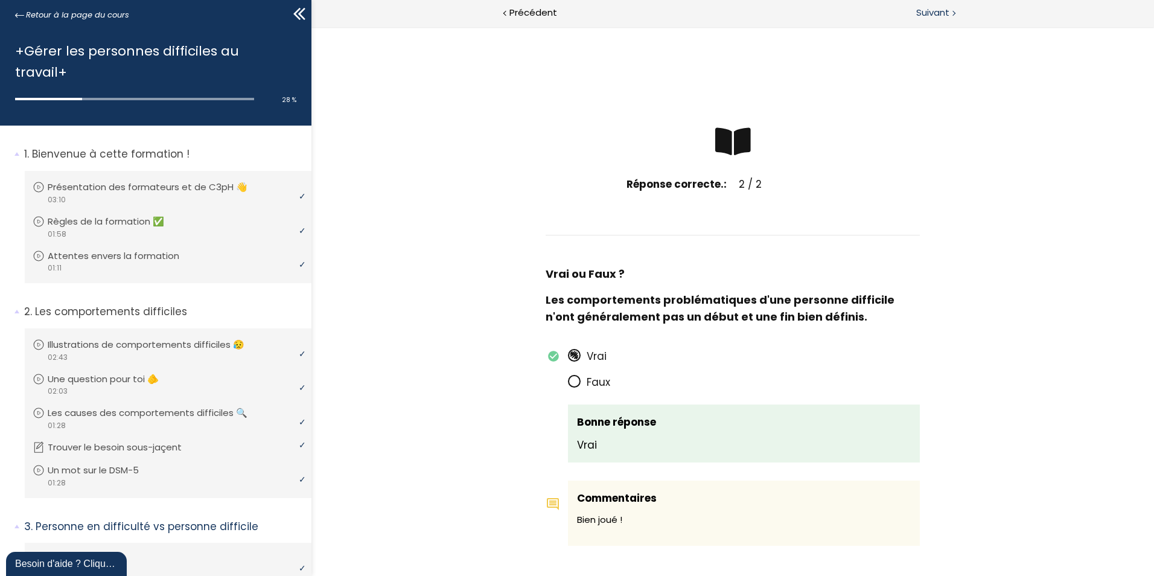
click at [935, 14] on span "Suivant" at bounding box center [932, 12] width 33 height 15
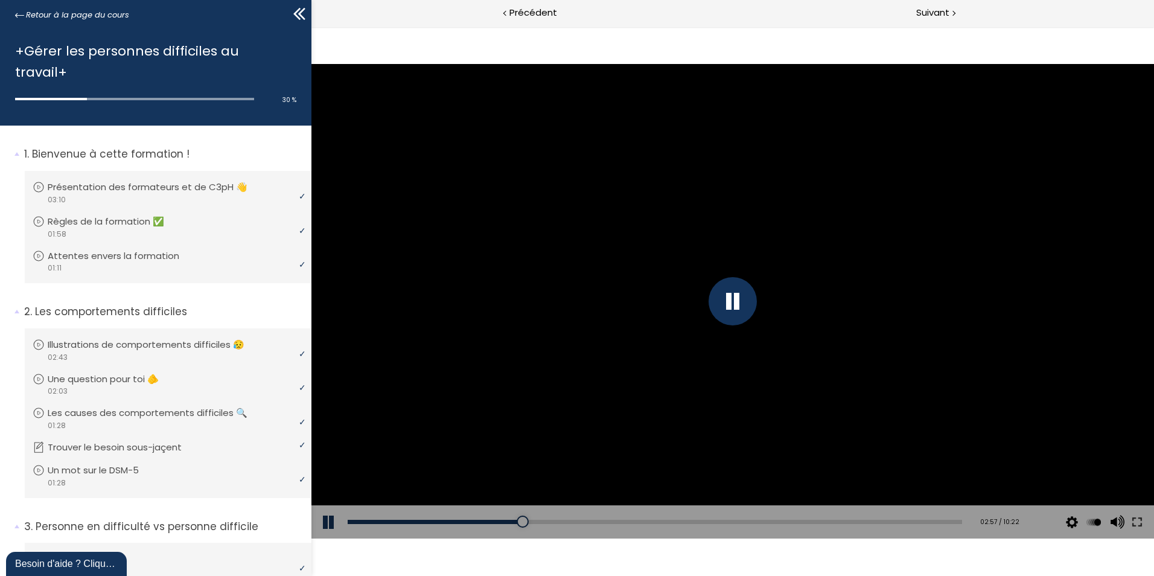
click at [806, 355] on div at bounding box center [732, 301] width 842 height 474
drag, startPoint x: 520, startPoint y: 524, endPoint x: 512, endPoint y: 525, distance: 8.5
click at [512, 525] on div at bounding box center [515, 521] width 12 height 12
click at [574, 429] on div at bounding box center [732, 301] width 842 height 474
click at [544, 463] on div at bounding box center [732, 301] width 842 height 474
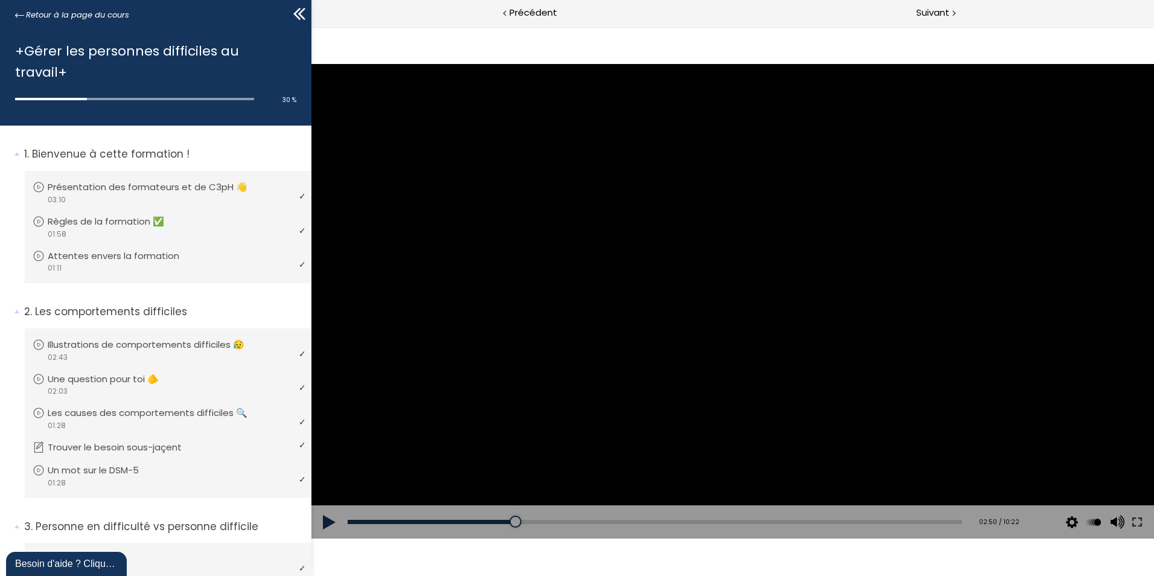
click at [750, 457] on div at bounding box center [732, 301] width 842 height 474
click at [947, 447] on div at bounding box center [732, 301] width 842 height 474
click at [981, 297] on div at bounding box center [732, 301] width 842 height 474
click at [518, 455] on div at bounding box center [732, 301] width 842 height 474
click at [603, 393] on div at bounding box center [732, 301] width 842 height 474
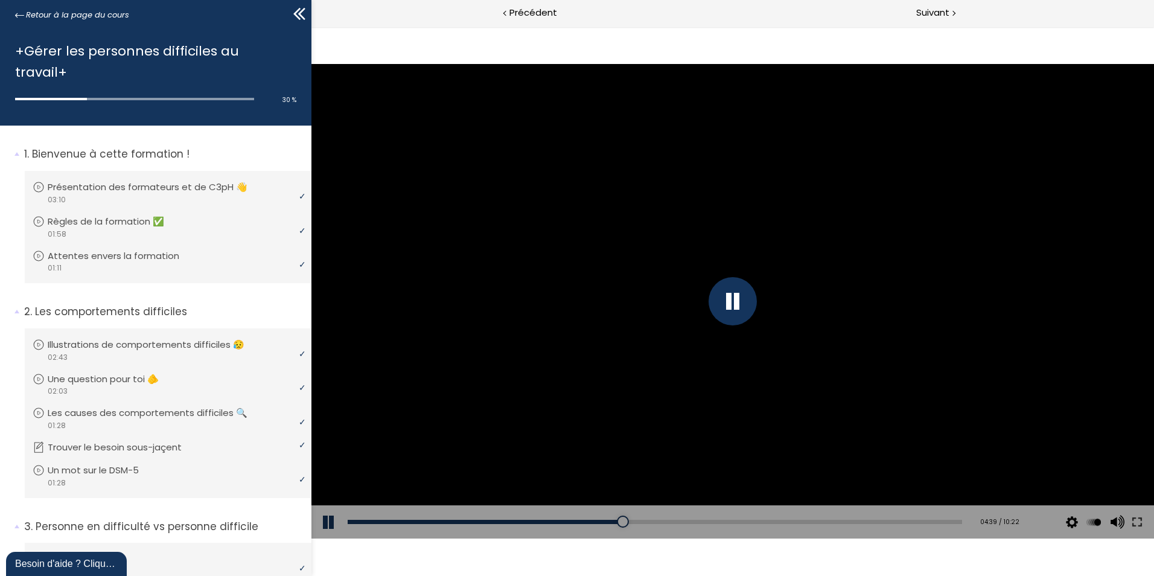
click at [957, 398] on div at bounding box center [732, 301] width 842 height 474
click at [926, 403] on div at bounding box center [732, 301] width 842 height 474
click at [563, 465] on div at bounding box center [732, 301] width 842 height 474
click at [855, 354] on div at bounding box center [732, 301] width 842 height 474
click at [891, 299] on div at bounding box center [732, 301] width 842 height 474
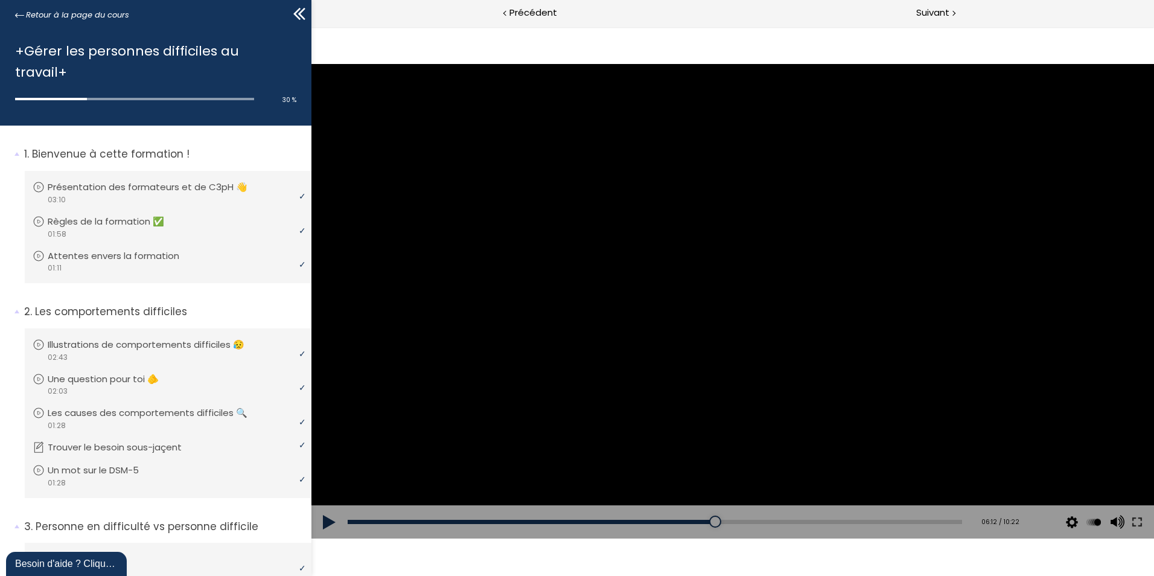
click at [323, 524] on button at bounding box center [329, 522] width 36 height 34
drag, startPoint x: 584, startPoint y: 463, endPoint x: 581, endPoint y: 469, distance: 6.2
click at [584, 464] on div at bounding box center [732, 301] width 842 height 474
click at [573, 482] on div at bounding box center [732, 301] width 842 height 474
click at [927, 317] on div at bounding box center [732, 301] width 842 height 474
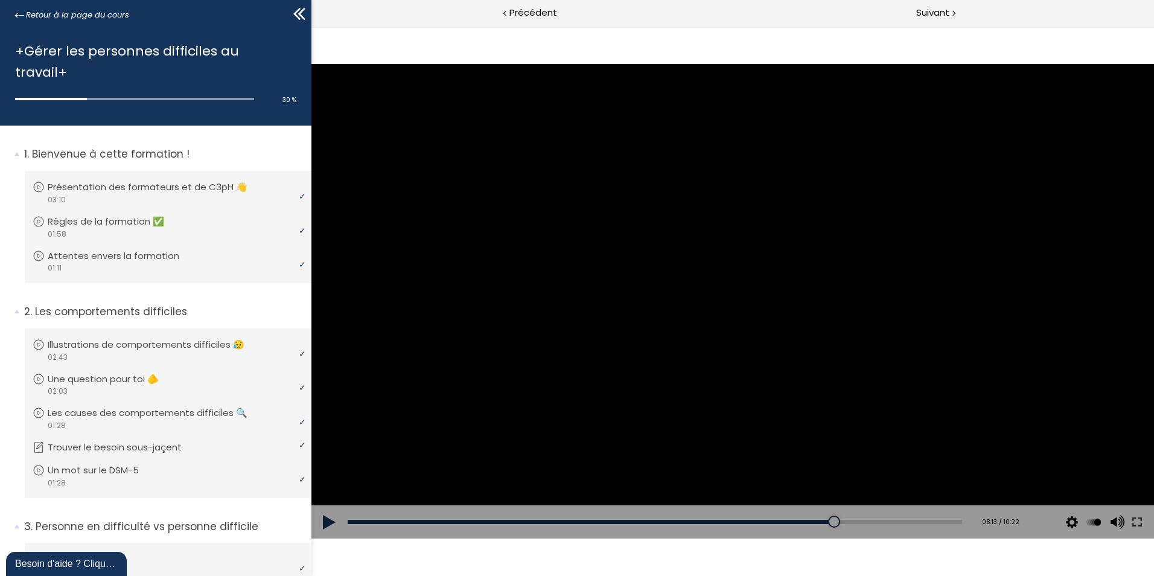
click at [915, 319] on div at bounding box center [732, 301] width 842 height 474
click at [550, 422] on div at bounding box center [732, 301] width 842 height 474
click at [552, 421] on div at bounding box center [732, 301] width 842 height 474
click at [554, 416] on div at bounding box center [732, 301] width 842 height 474
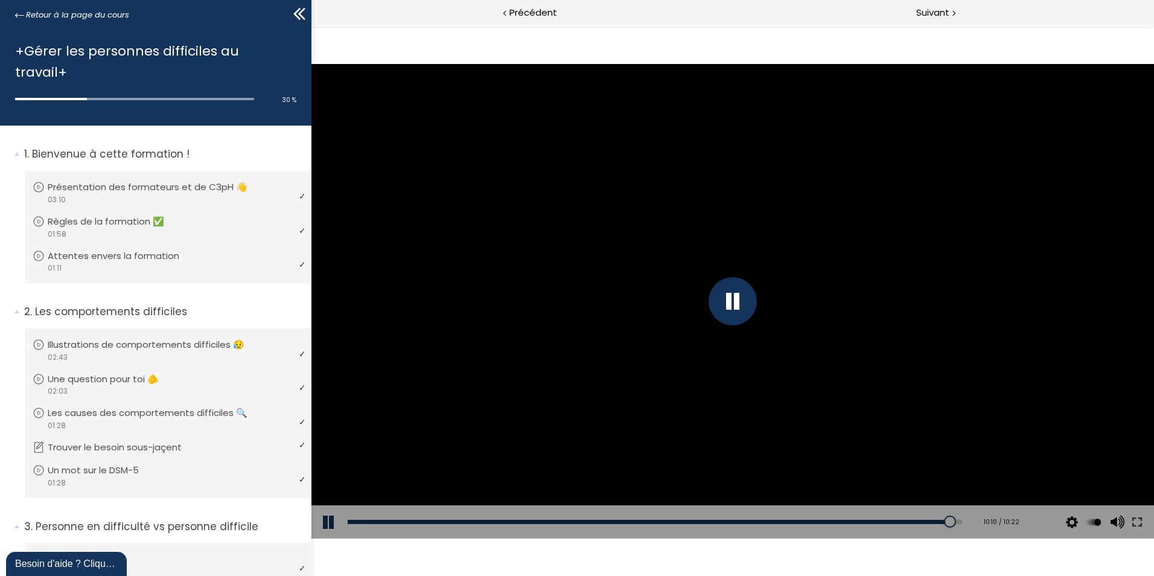
click at [598, 375] on div at bounding box center [732, 301] width 842 height 474
click at [775, 401] on div at bounding box center [732, 301] width 842 height 474
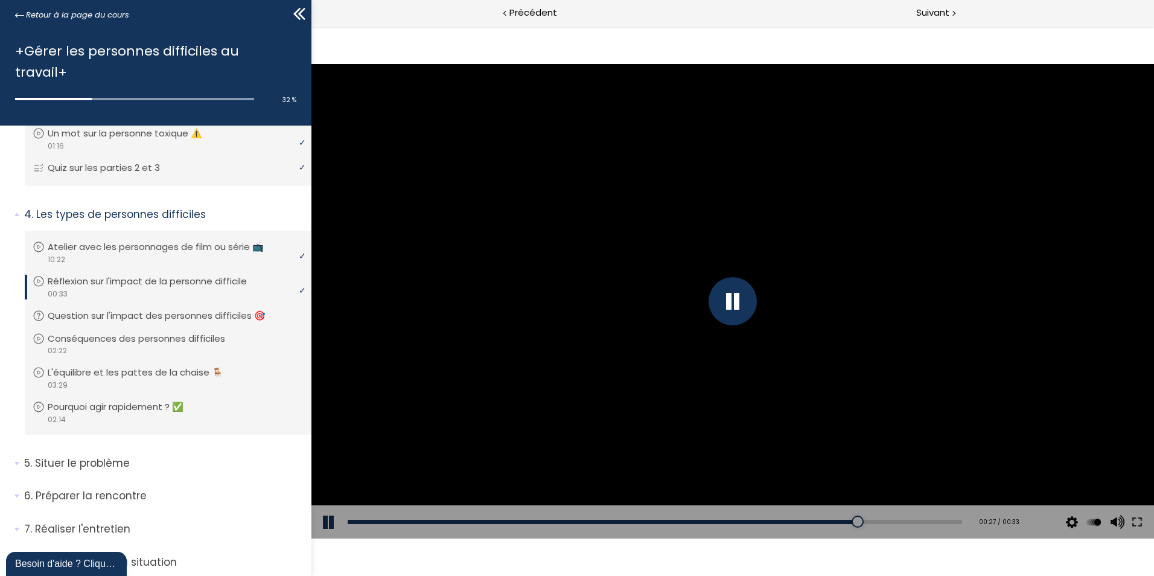
scroll to position [597, 0]
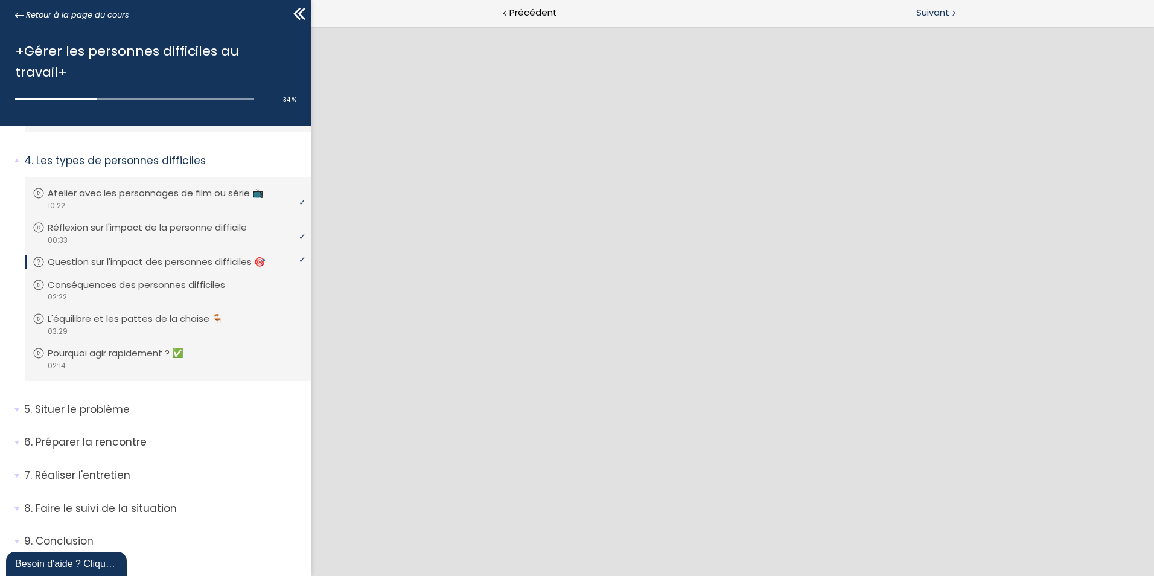
drag, startPoint x: 939, startPoint y: 11, endPoint x: 607, endPoint y: 2, distance: 332.0
click at [939, 10] on span "Suivant" at bounding box center [932, 12] width 33 height 15
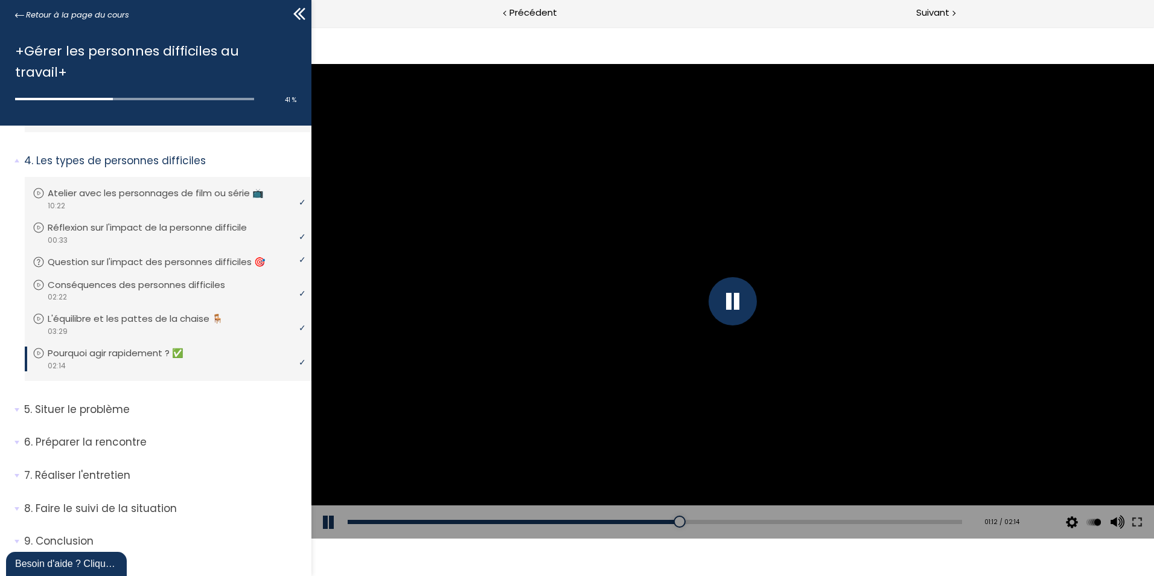
click at [467, 384] on div at bounding box center [732, 301] width 842 height 474
click at [469, 380] on div at bounding box center [732, 301] width 842 height 474
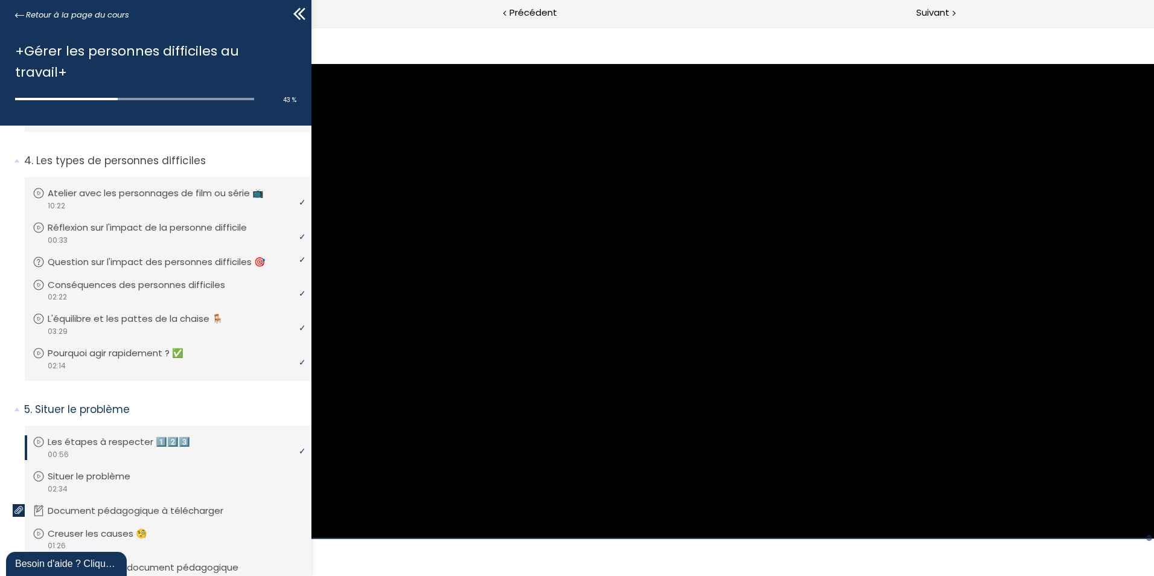
click at [491, 416] on div at bounding box center [732, 301] width 842 height 474
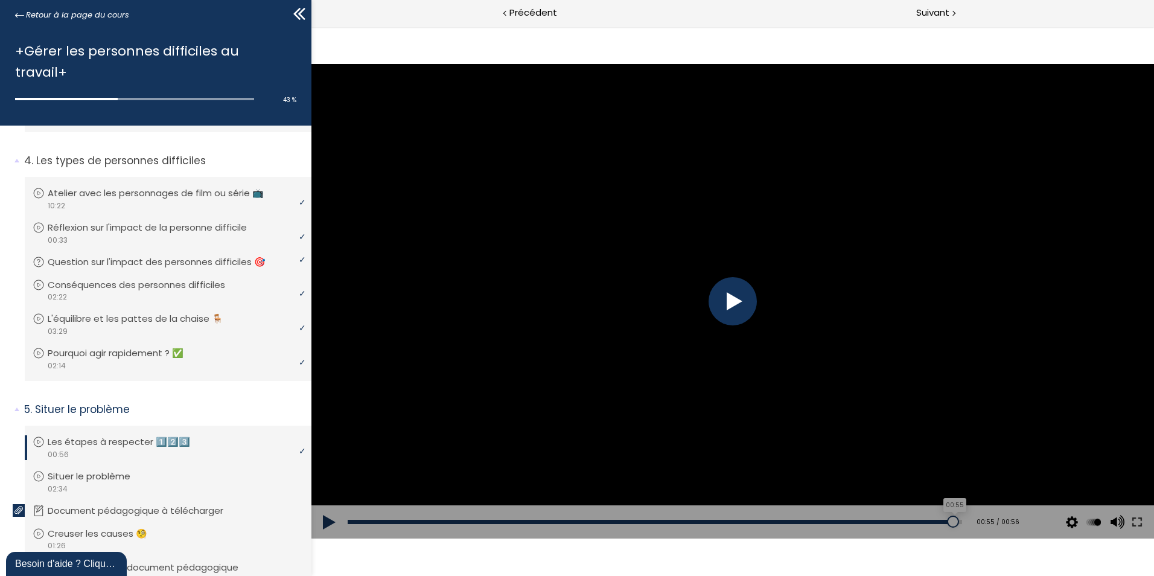
click at [947, 523] on div at bounding box center [953, 521] width 12 height 12
click at [914, 447] on div at bounding box center [732, 301] width 842 height 474
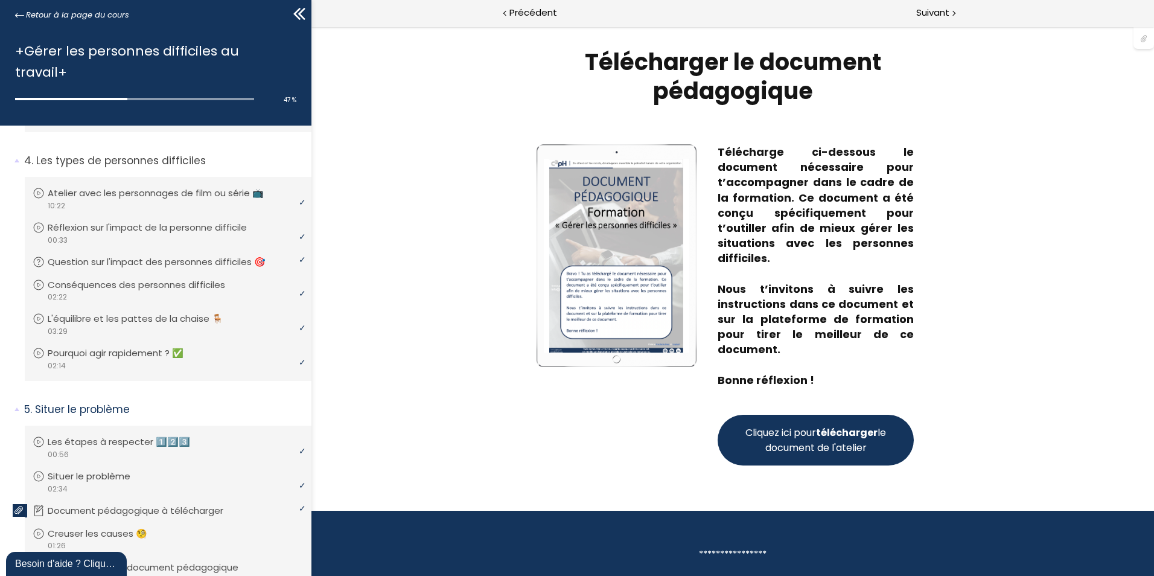
click at [849, 445] on span "Cliquez ici pour télécharger le document de l'atelier" at bounding box center [815, 440] width 145 height 30
click at [937, 16] on span "Suivant" at bounding box center [932, 12] width 33 height 15
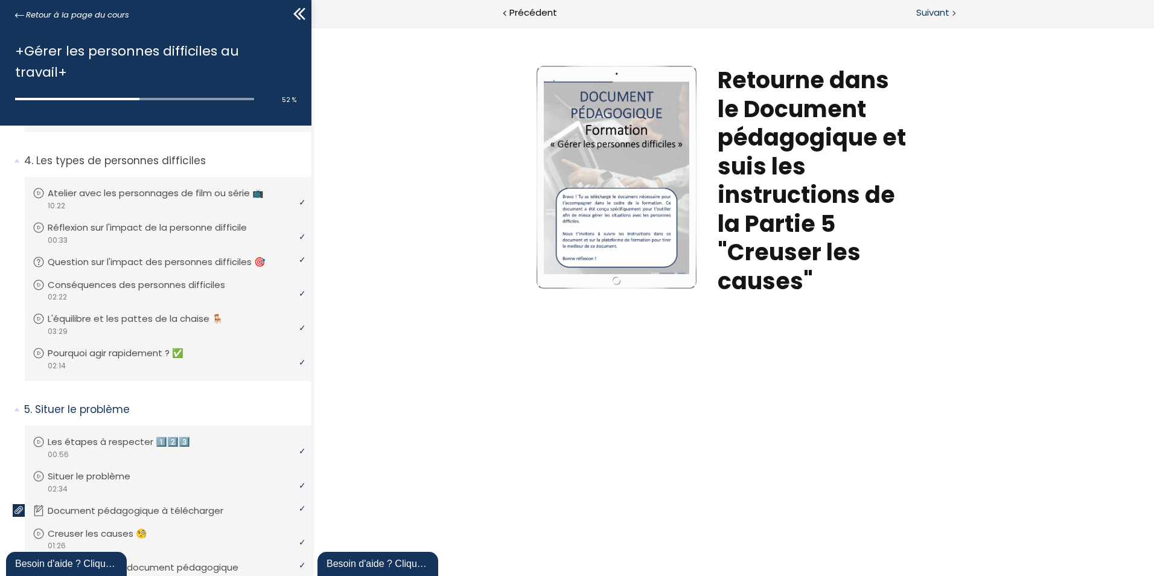
click at [941, 18] on span "Suivant" at bounding box center [932, 12] width 33 height 15
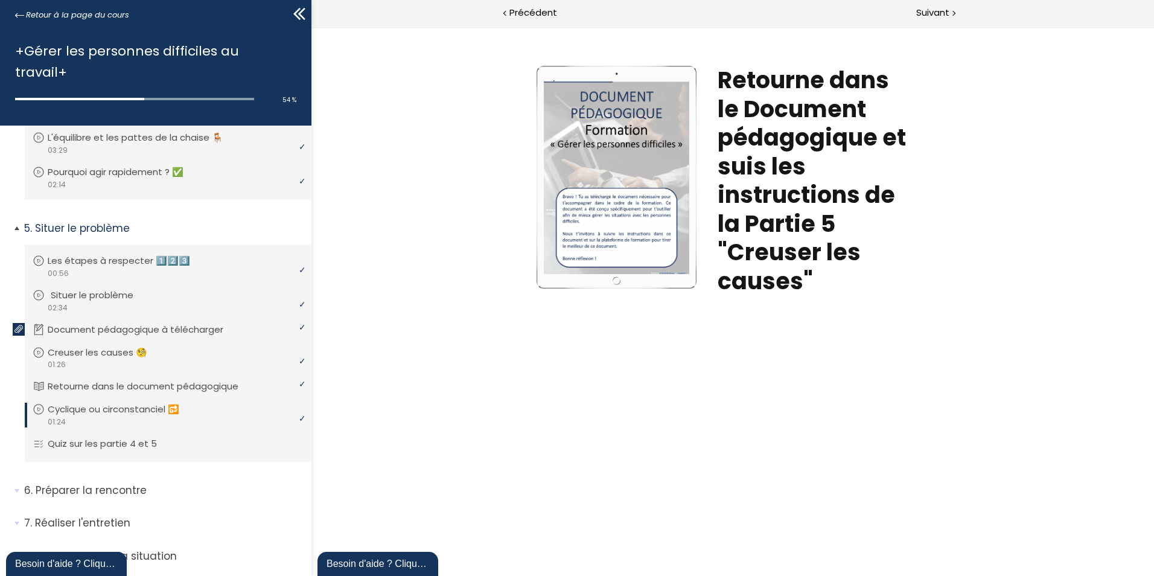
scroll to position [826, 0]
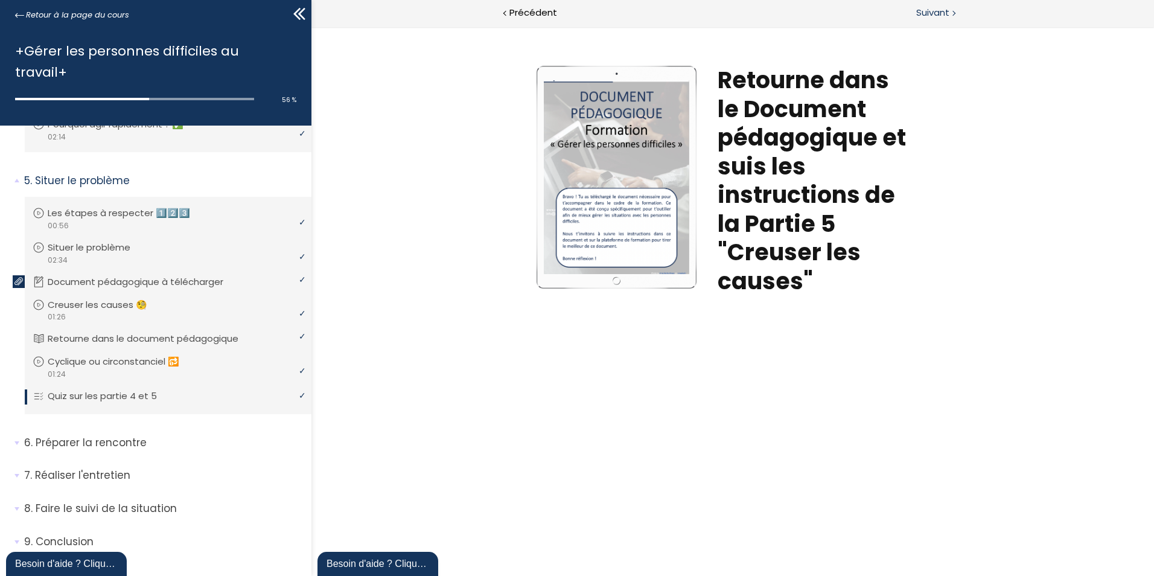
click at [940, 11] on span "Suivant" at bounding box center [932, 12] width 33 height 15
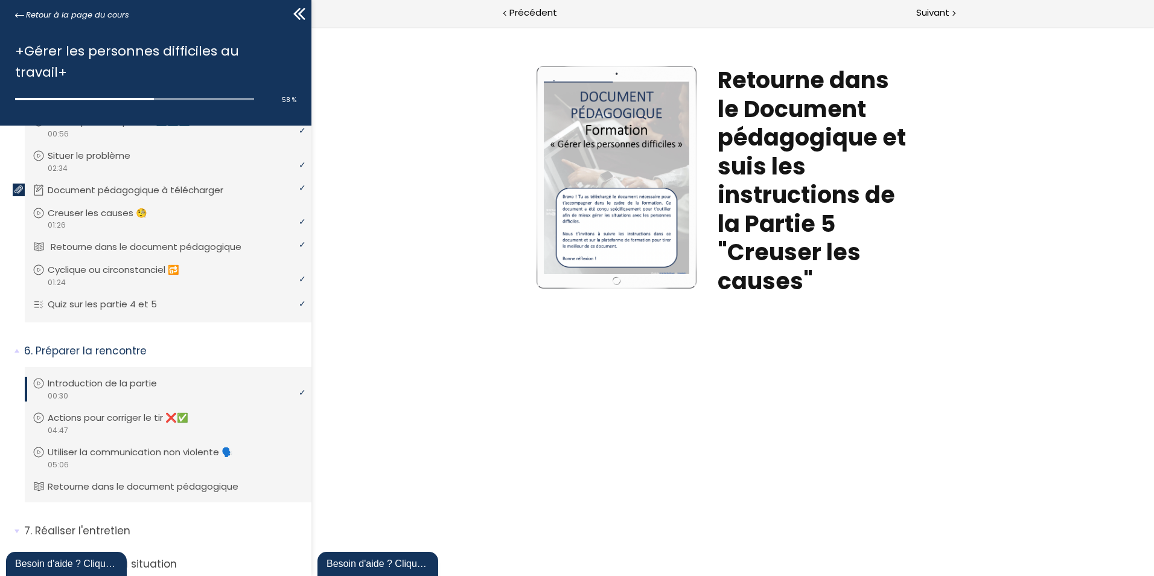
scroll to position [973, 0]
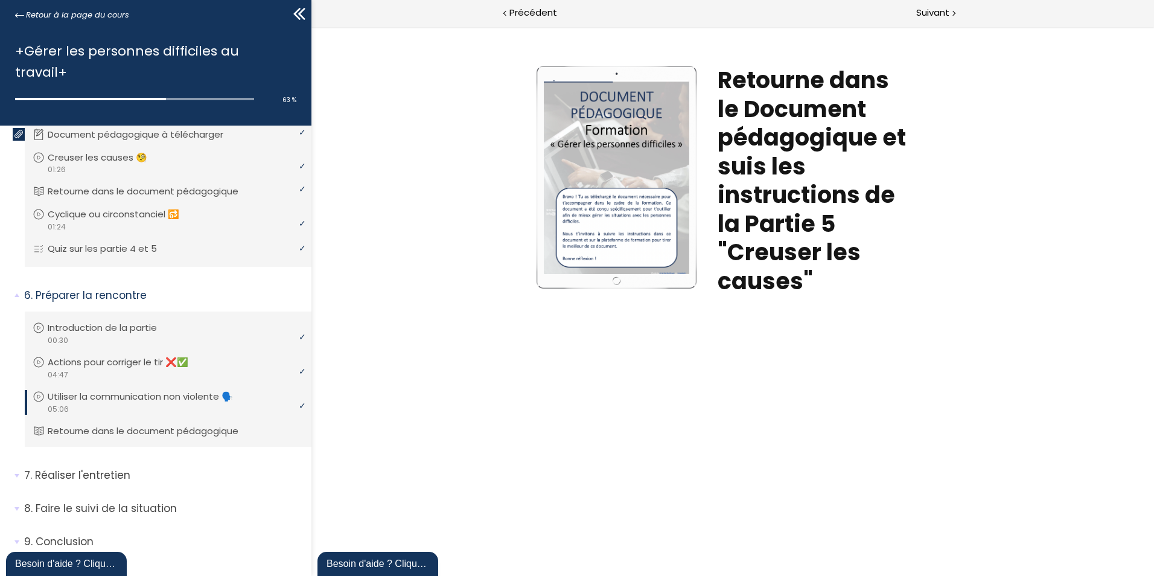
click at [7, 227] on li "5. Situer le problème Vous devez avoir terminé l'unité (Les étapes à respecter …" at bounding box center [155, 152] width 311 height 271
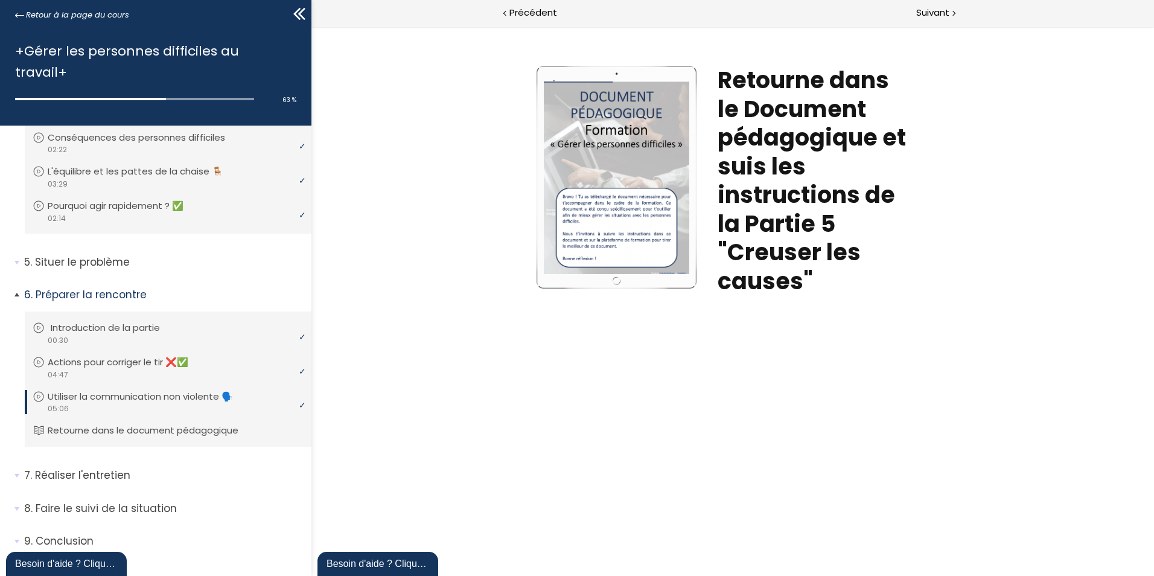
scroll to position [744, 0]
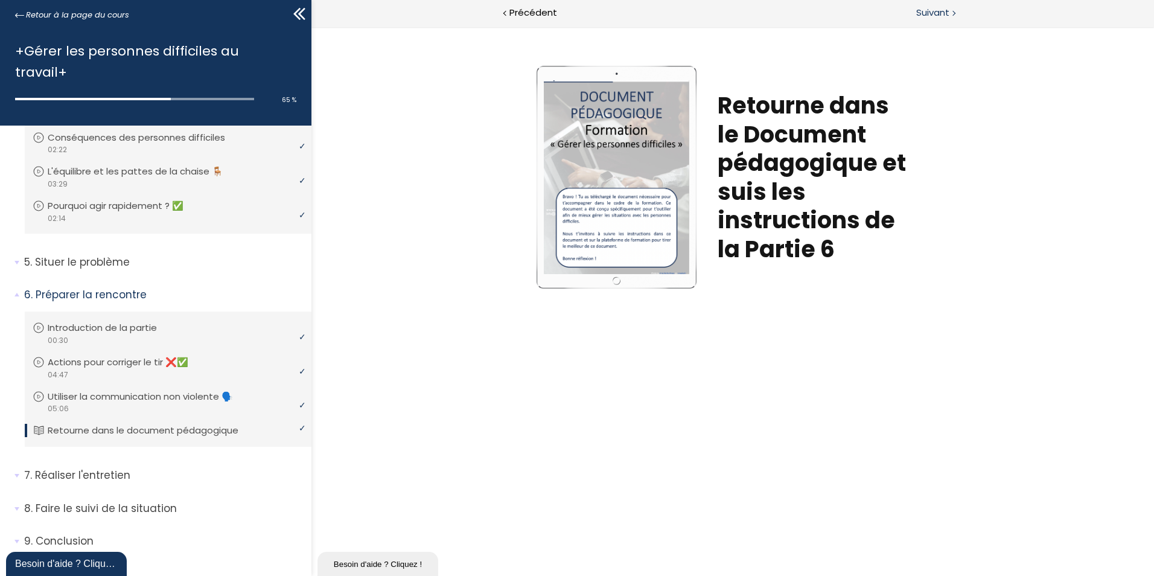
click at [950, 14] on div "Suivant" at bounding box center [943, 13] width 421 height 27
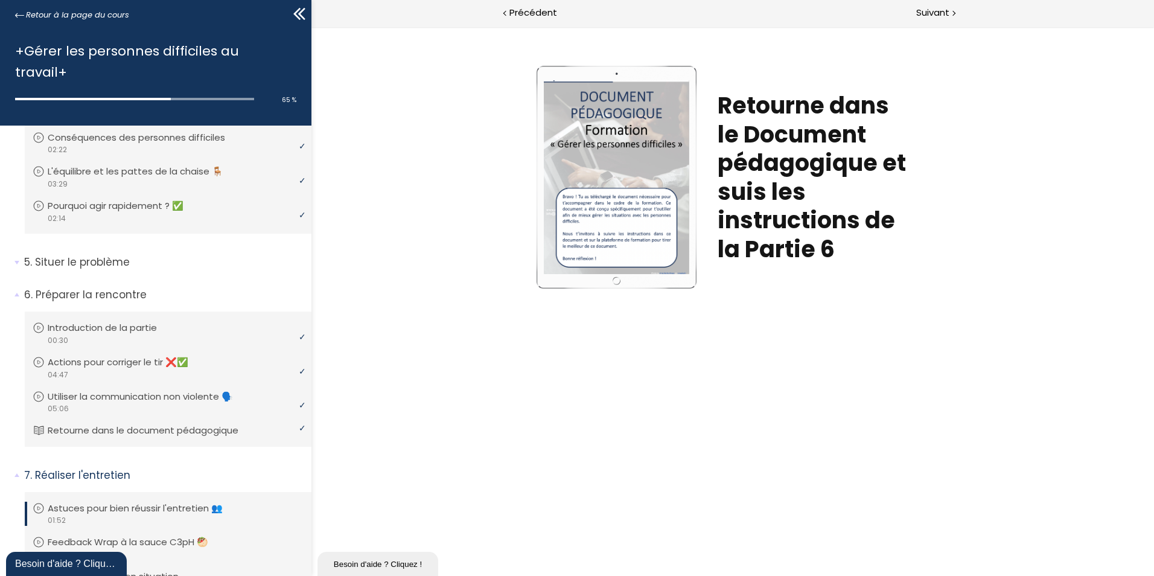
scroll to position [950, 0]
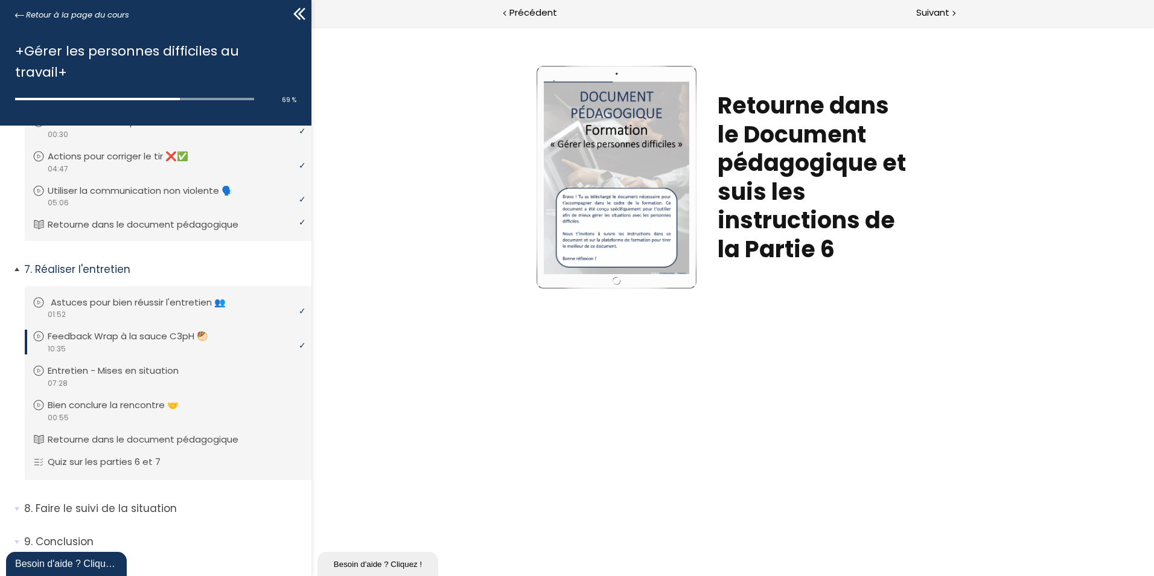
click at [152, 296] on p "Astuces pour bien réussir l'entretien 👥" at bounding box center [147, 302] width 193 height 13
click at [137, 398] on p "Bien conclure la rencontre 🤝" at bounding box center [125, 404] width 149 height 13
click at [123, 398] on p "Bien conclure la rencontre 🤝" at bounding box center [125, 404] width 149 height 13
click at [941, 13] on span "Suivant" at bounding box center [932, 12] width 33 height 15
click at [136, 330] on p "Feedback Wrap à la sauce C3pH 🥙" at bounding box center [140, 336] width 179 height 13
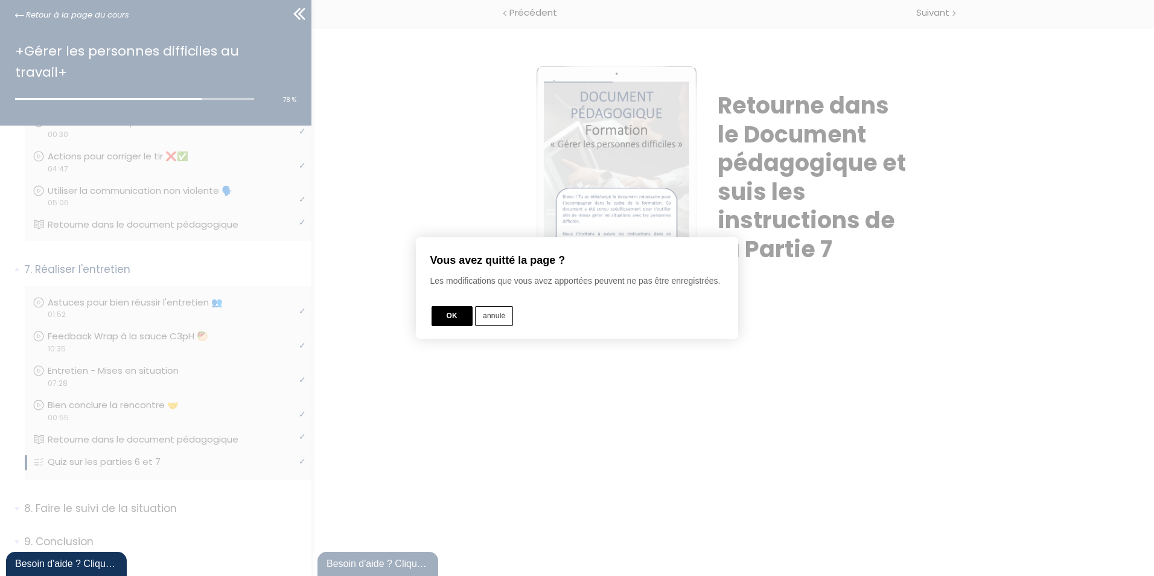
click at [493, 316] on button "annulé" at bounding box center [494, 316] width 38 height 20
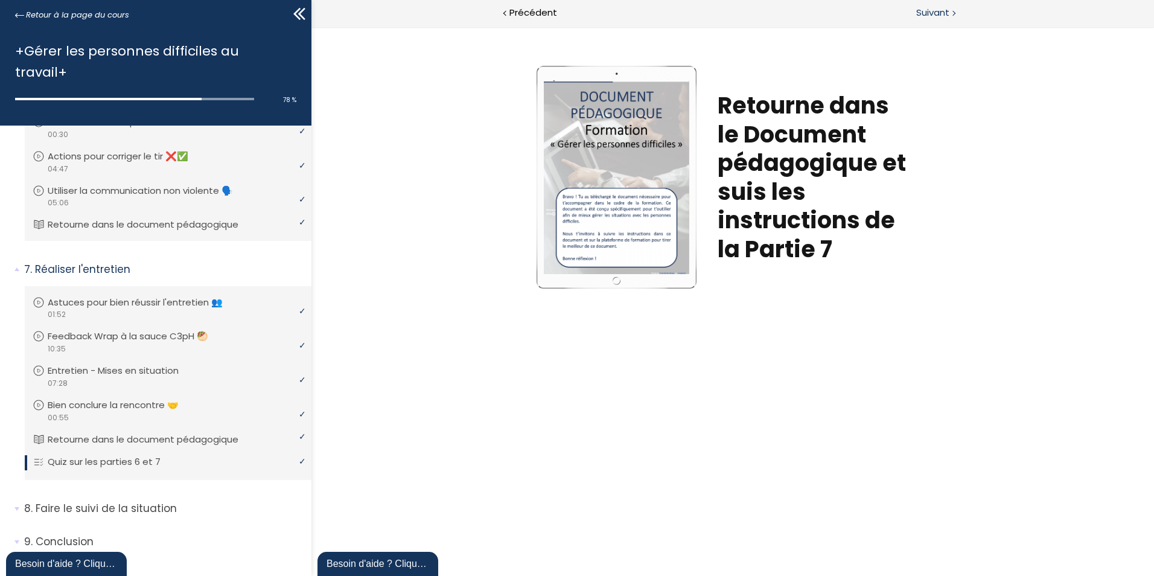
click at [935, 18] on span "Suivant" at bounding box center [932, 12] width 33 height 15
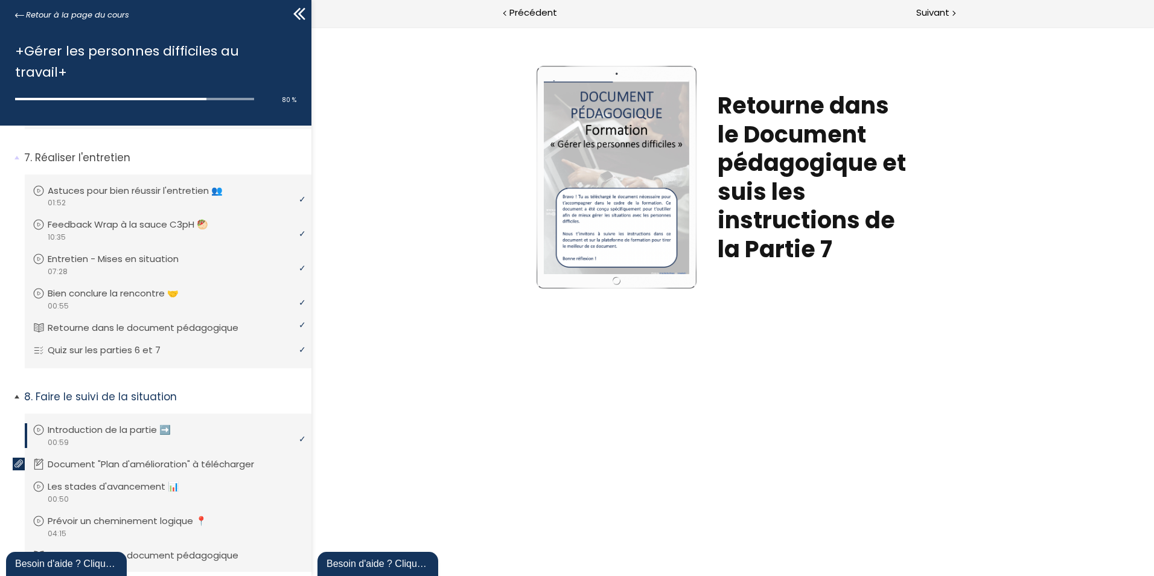
scroll to position [1060, 0]
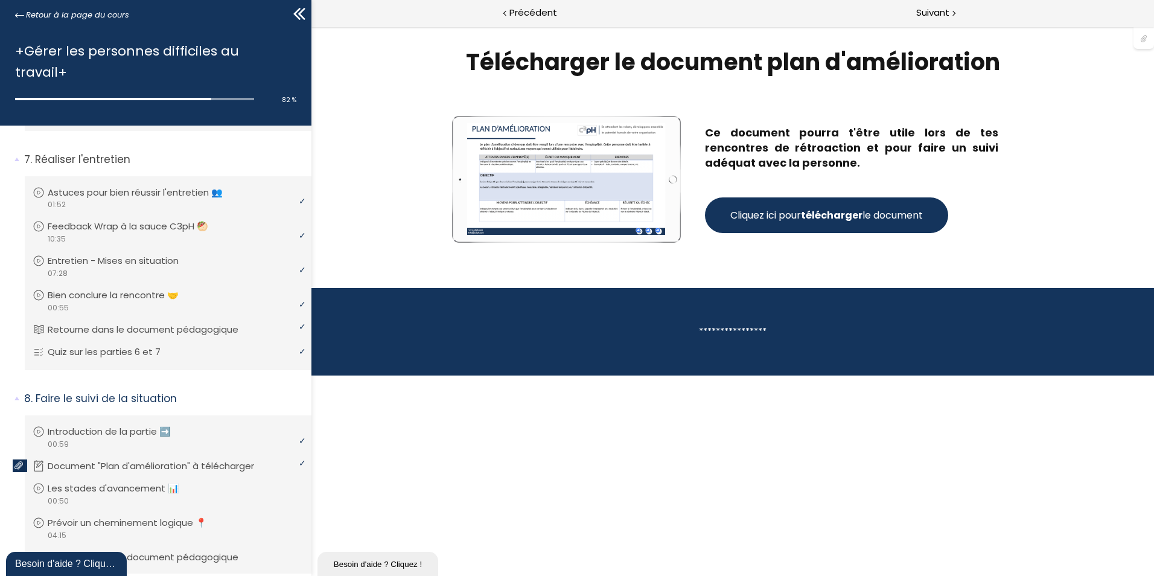
click at [810, 217] on strong "télécharger" at bounding box center [832, 215] width 62 height 14
click at [921, 7] on span "Suivant" at bounding box center [932, 12] width 33 height 15
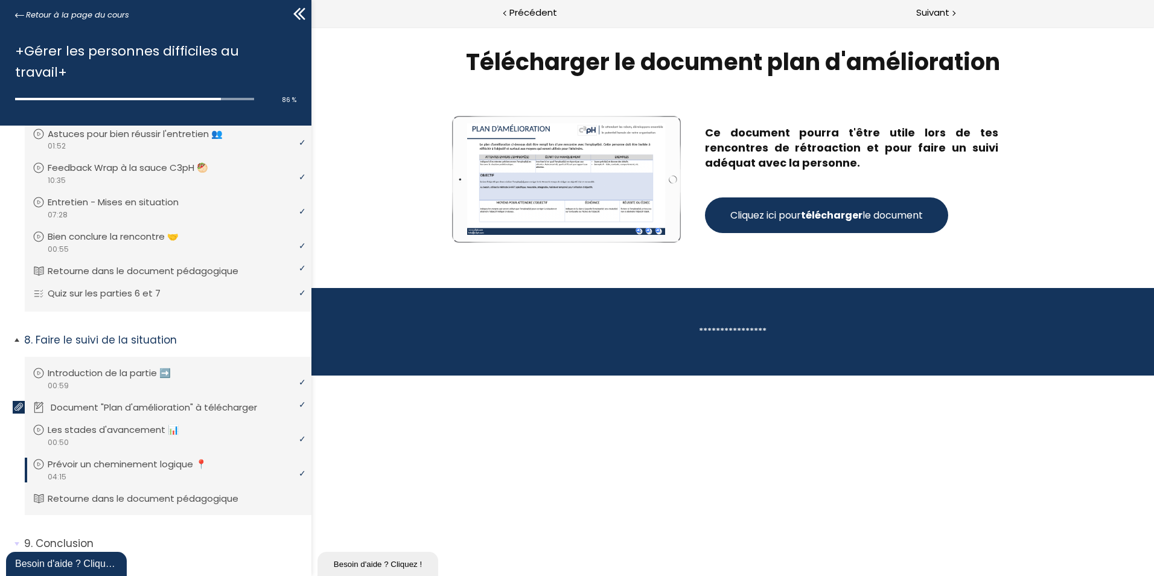
scroll to position [1120, 0]
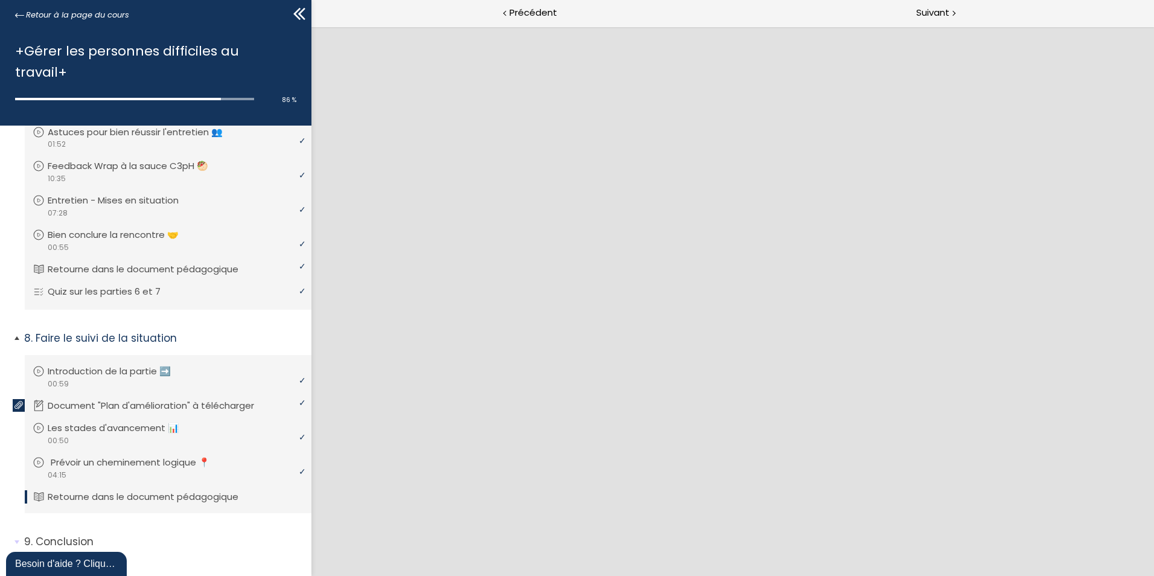
click at [150, 456] on p "Prévoir un cheminement logique 📍" at bounding box center [139, 462] width 177 height 13
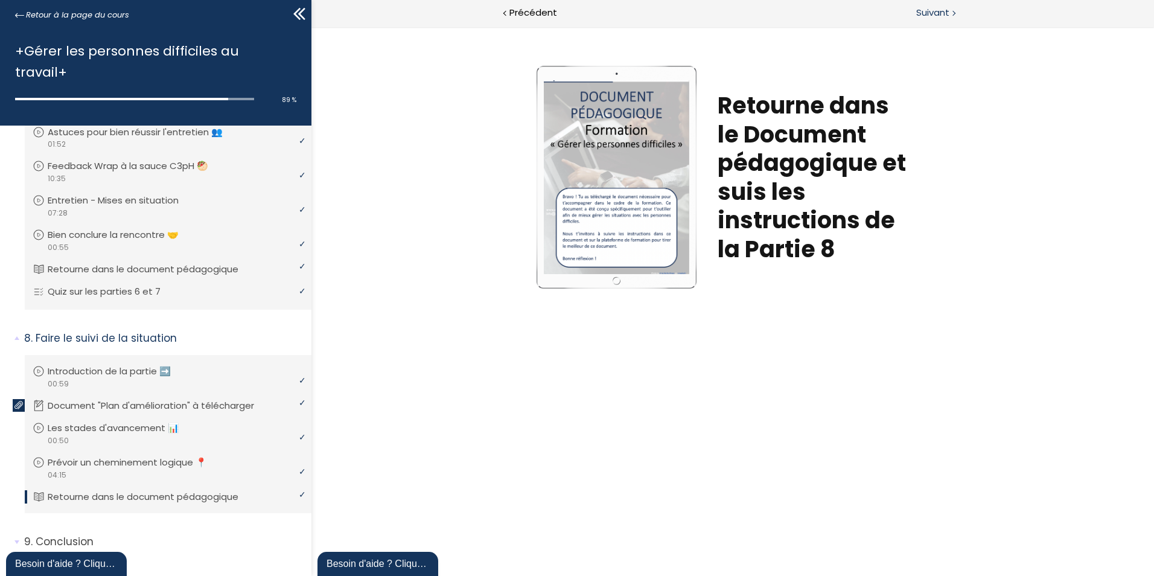
click at [925, 18] on span "Suivant" at bounding box center [932, 12] width 33 height 15
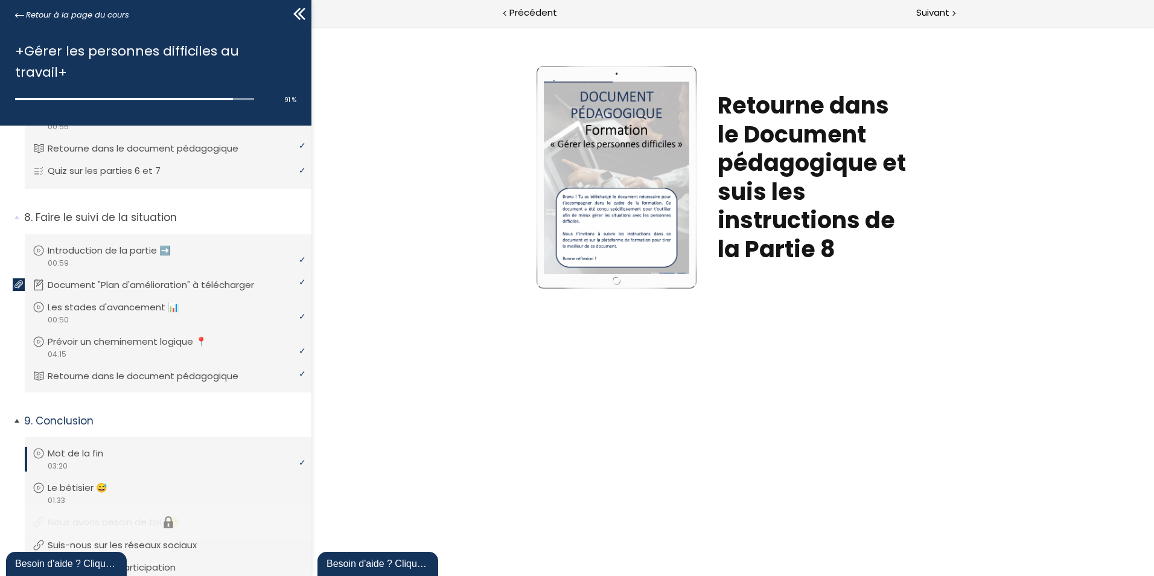
scroll to position [1281, 0]
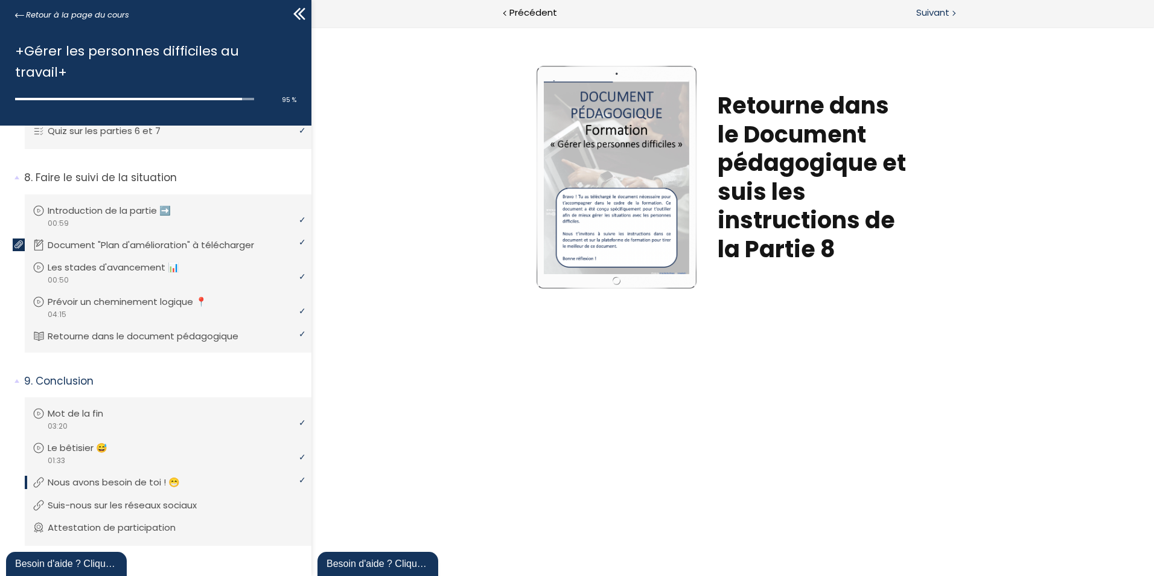
click at [934, 10] on span "Suivant" at bounding box center [932, 12] width 33 height 15
click at [935, 10] on span "Suivant" at bounding box center [932, 12] width 33 height 15
